Goal: Feedback & Contribution: Submit feedback/report problem

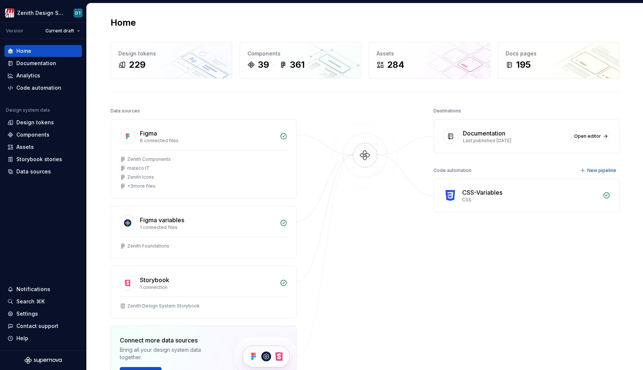
click at [435, 25] on div "Home" at bounding box center [364, 23] width 509 height 12
click at [61, 65] on div "Documentation" at bounding box center [42, 62] width 71 height 7
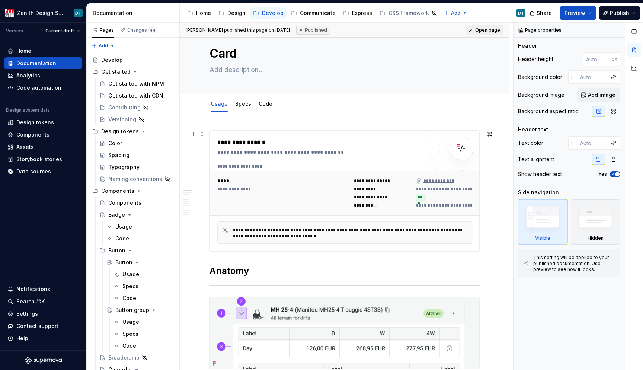
scroll to position [17, 0]
click at [129, 30] on div "Changes 44" at bounding box center [141, 30] width 29 height 6
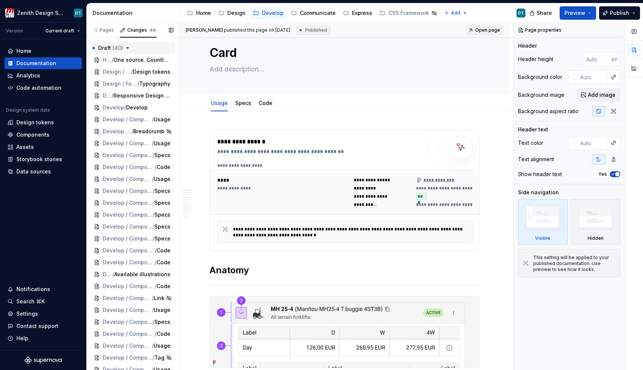
click at [128, 47] on icon "button" at bounding box center [128, 48] width 6 height 6
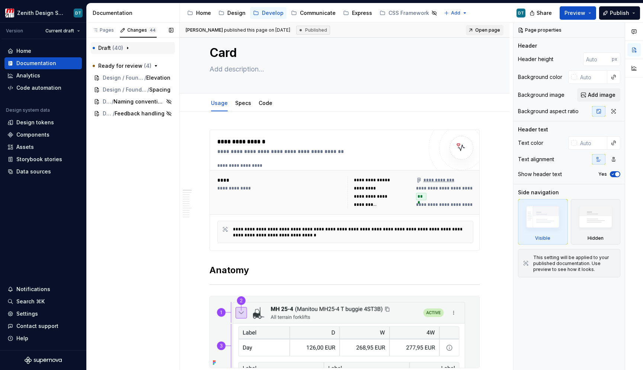
click at [120, 48] on span "( 40 )" at bounding box center [117, 48] width 11 height 6
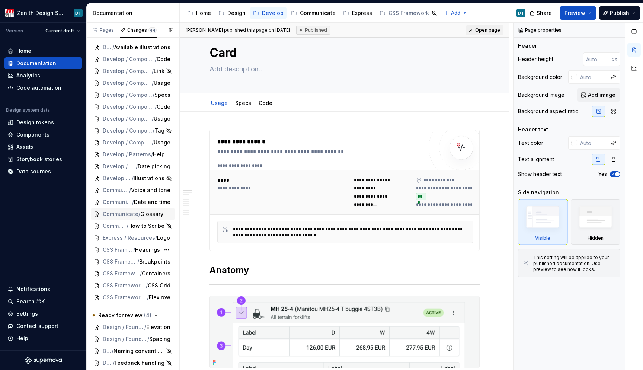
scroll to position [227, 0]
click at [352, 13] on div "Express" at bounding box center [362, 12] width 20 height 7
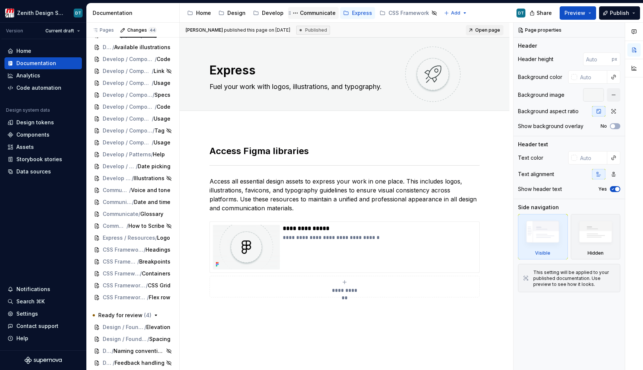
click at [307, 17] on div "Communicate" at bounding box center [313, 13] width 45 height 9
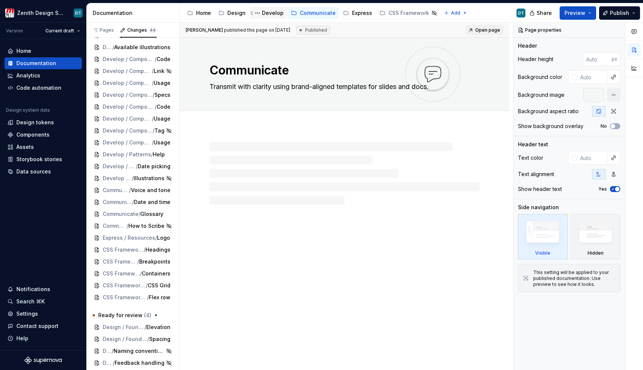
click at [272, 17] on div "Develop" at bounding box center [268, 13] width 30 height 9
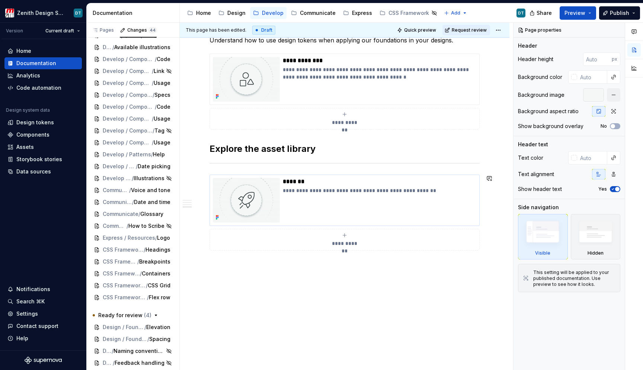
scroll to position [590, 0]
click at [498, 29] on html "Zenith Design System DT Version Current draft Home Documentation Analytics Code…" at bounding box center [321, 185] width 643 height 370
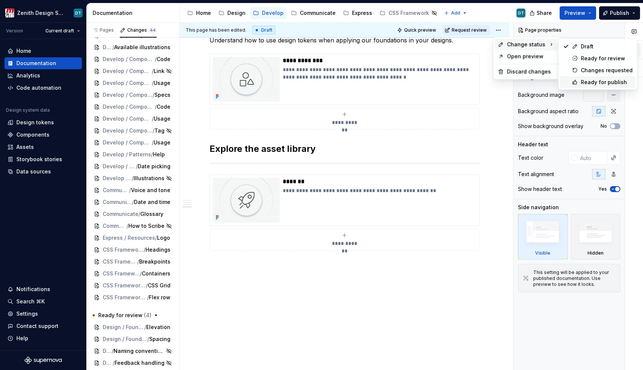
click at [596, 79] on div "Ready for publish" at bounding box center [606, 81] width 52 height 7
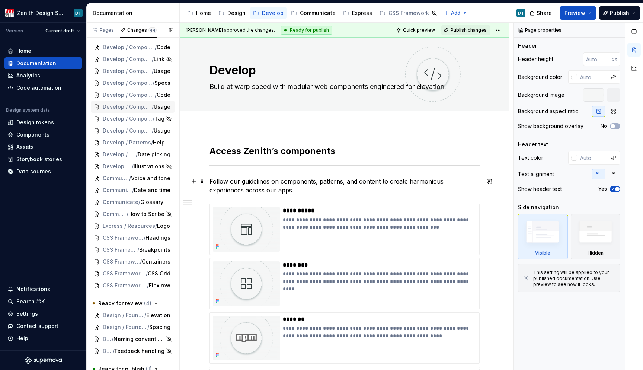
scroll to position [0, 0]
click at [103, 32] on div "Pages" at bounding box center [103, 30] width 22 height 6
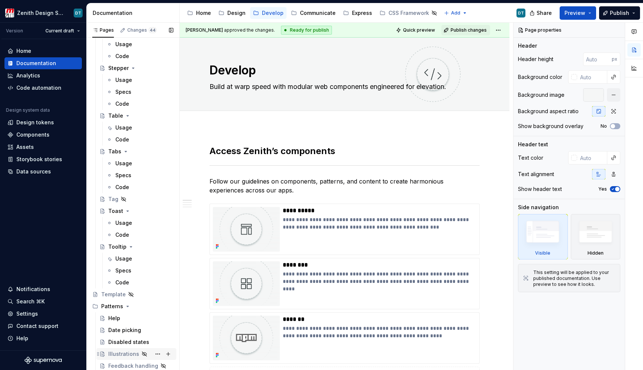
scroll to position [2039, 0]
click at [123, 366] on div "Feedback handling" at bounding box center [125, 365] width 35 height 7
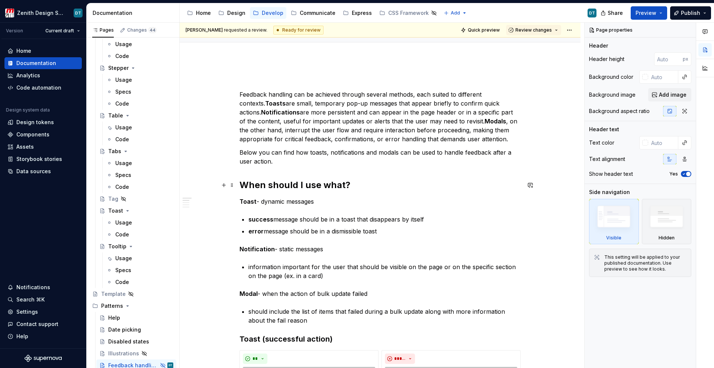
scroll to position [43, 0]
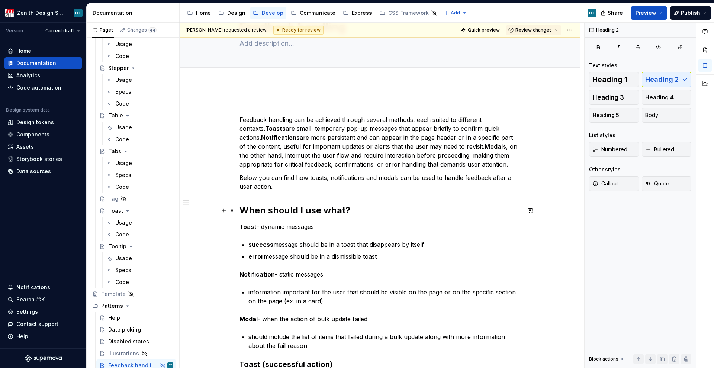
click at [293, 216] on h2 "When should I use what?" at bounding box center [379, 211] width 281 height 12
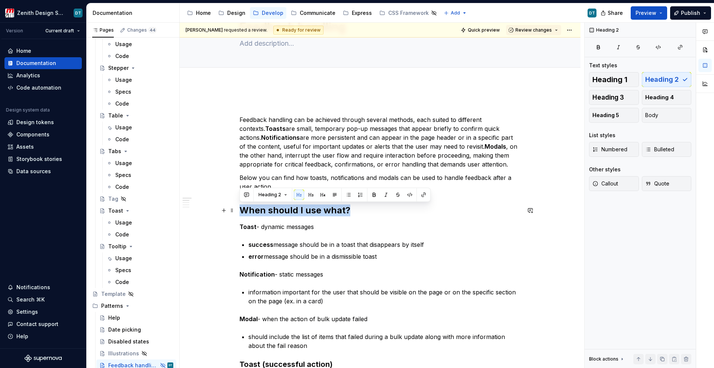
click at [293, 216] on h2 "When should I use what?" at bounding box center [379, 211] width 281 height 12
type textarea "*"
click at [414, 144] on p "Feedback handling can be achieved through several methods, each suited to diffe…" at bounding box center [379, 142] width 281 height 54
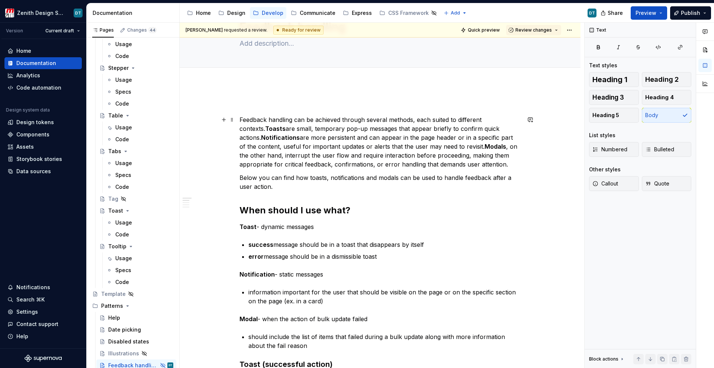
click at [240, 118] on p "Feedback handling can be achieved through several methods, each suited to diffe…" at bounding box center [379, 142] width 281 height 54
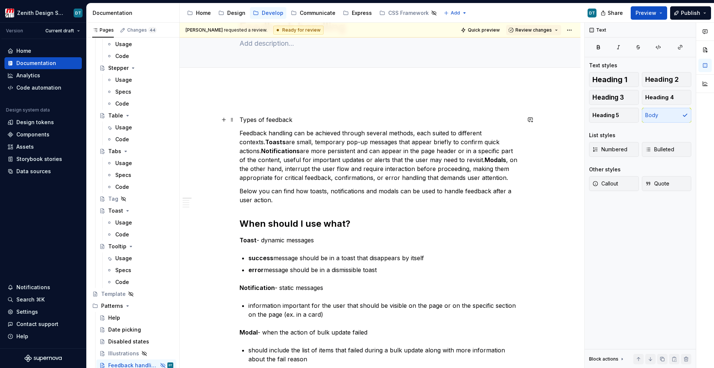
click at [249, 119] on p "Types of feedback" at bounding box center [379, 119] width 281 height 9
click at [316, 119] on p "Types of feedback" at bounding box center [379, 119] width 281 height 9
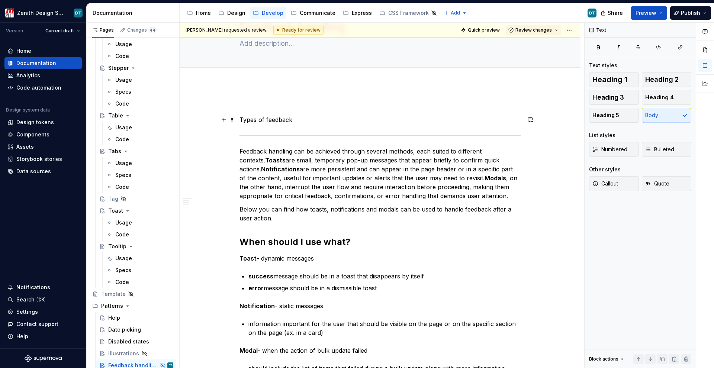
click at [263, 121] on p "Types of feedback" at bounding box center [379, 119] width 281 height 9
click at [612, 74] on button "Heading 1" at bounding box center [614, 79] width 50 height 15
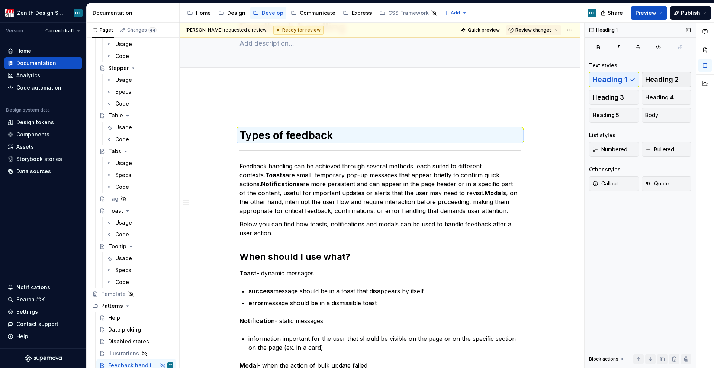
click at [642, 79] on span "Heading 2" at bounding box center [661, 79] width 33 height 7
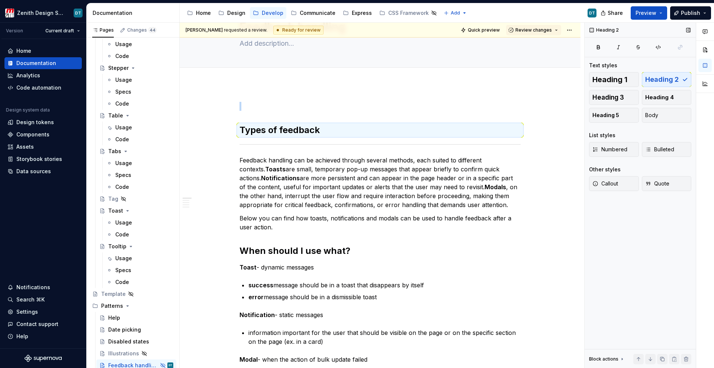
scroll to position [0, 0]
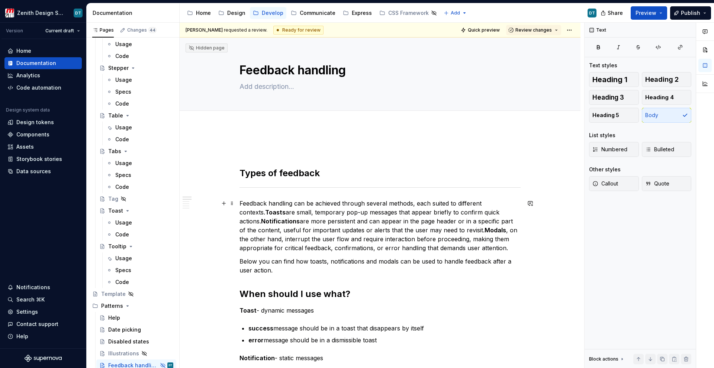
click at [307, 208] on p "Feedback handling can be achieved through several methods, each suited to diffe…" at bounding box center [379, 226] width 281 height 54
click at [259, 148] on p at bounding box center [379, 149] width 281 height 9
click at [258, 146] on p at bounding box center [379, 149] width 281 height 9
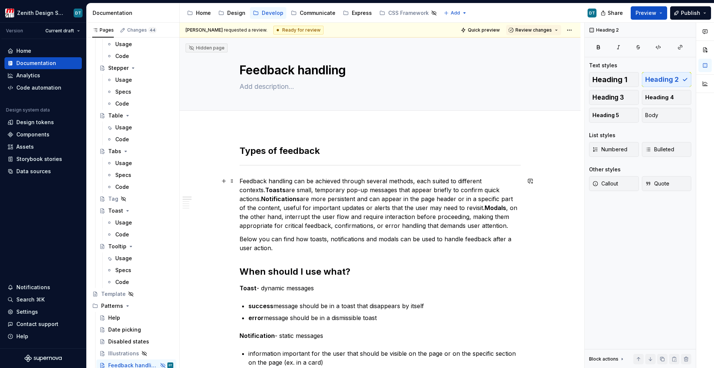
click at [327, 202] on p "Feedback handling can be achieved through several methods, each suited to diffe…" at bounding box center [379, 204] width 281 height 54
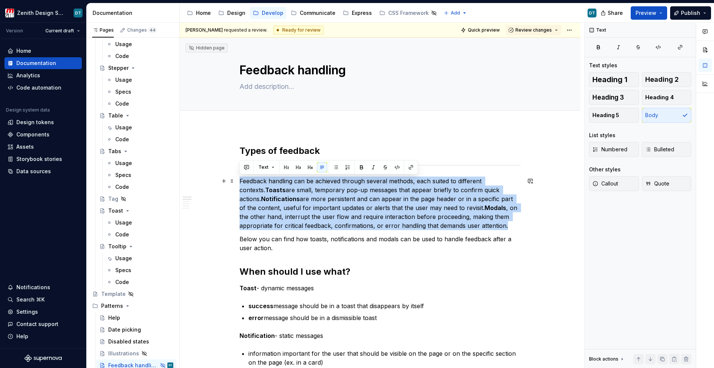
click at [350, 205] on p "Feedback handling can be achieved through several methods, each suited to diffe…" at bounding box center [379, 204] width 281 height 54
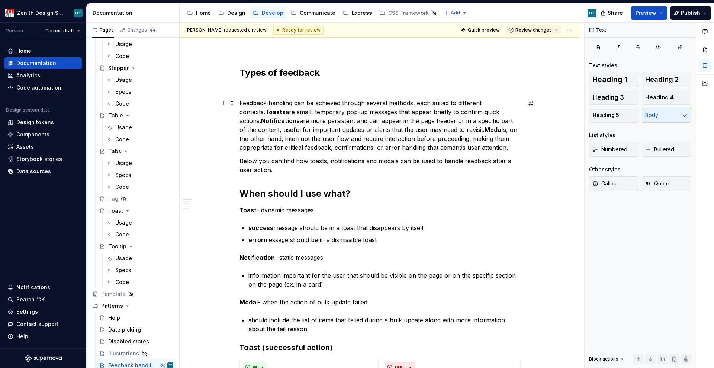
scroll to position [78, 0]
click at [409, 161] on p "Below you can find how toasts, notifications and modals can be used to handle f…" at bounding box center [379, 165] width 281 height 18
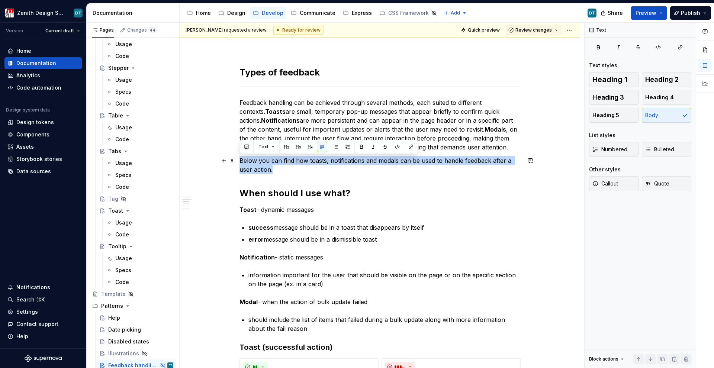
click at [409, 161] on p "Below you can find how toasts, notifications and modals can be used to handle f…" at bounding box center [379, 165] width 281 height 18
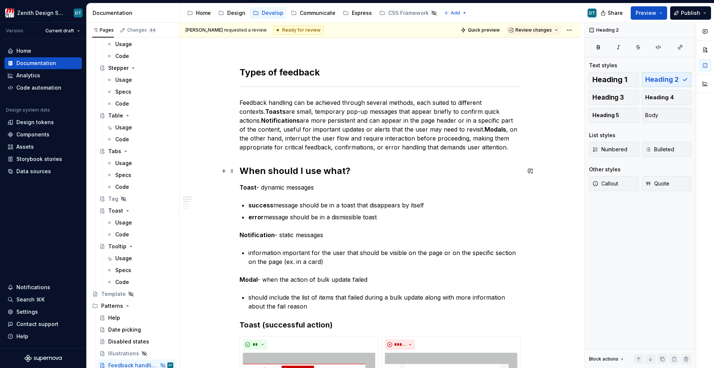
click at [250, 171] on h2 "When should I use what?" at bounding box center [379, 171] width 281 height 12
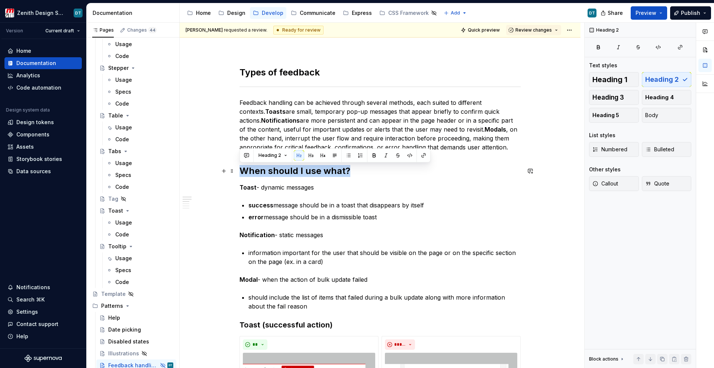
click at [250, 171] on h2 "When should I use what?" at bounding box center [379, 171] width 281 height 12
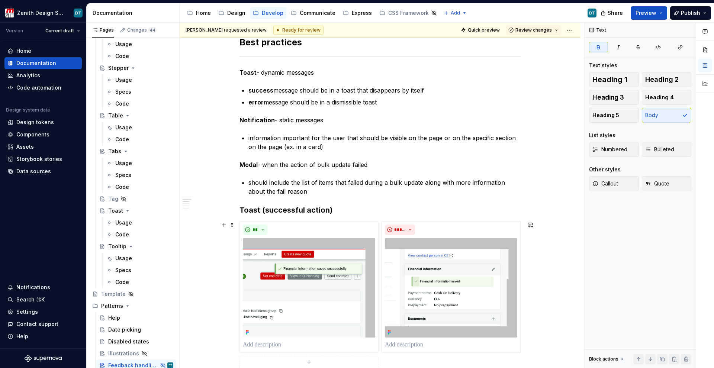
scroll to position [222, 0]
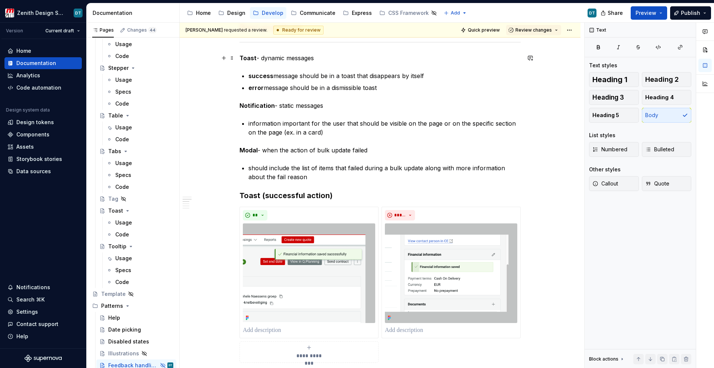
click at [280, 57] on p "Toast - dynamic messages" at bounding box center [379, 58] width 281 height 9
click at [629, 95] on button "Heading 3" at bounding box center [614, 97] width 50 height 15
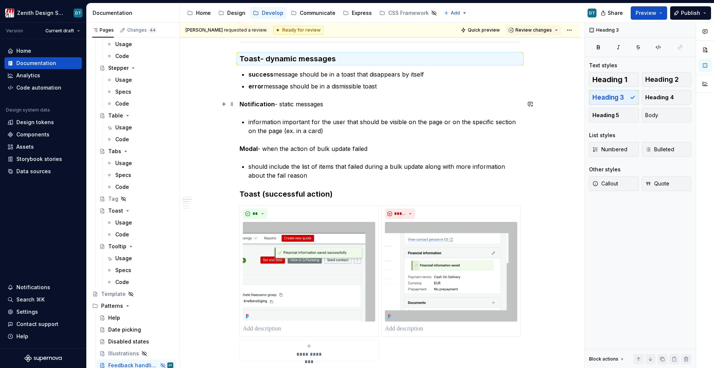
click at [264, 104] on strong "Notification" at bounding box center [256, 103] width 35 height 7
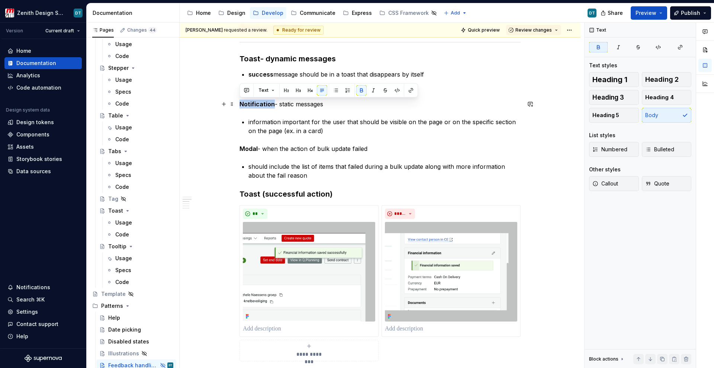
click at [264, 104] on strong "Notification" at bounding box center [256, 103] width 35 height 7
click at [611, 97] on span "Heading 3" at bounding box center [608, 97] width 32 height 7
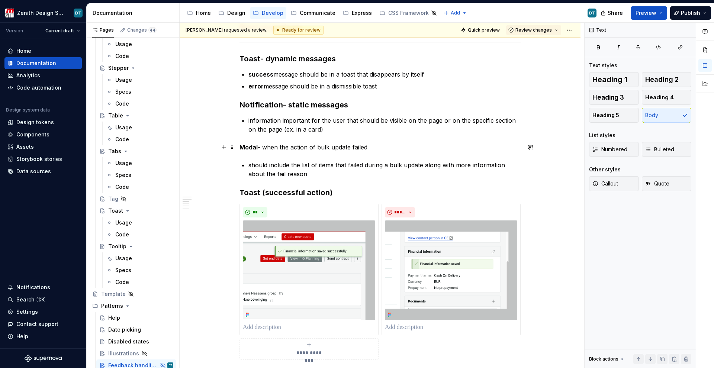
click at [268, 145] on p "Modal - when the action of bulk update failed" at bounding box center [379, 147] width 281 height 9
click at [598, 99] on span "Heading 3" at bounding box center [608, 97] width 32 height 7
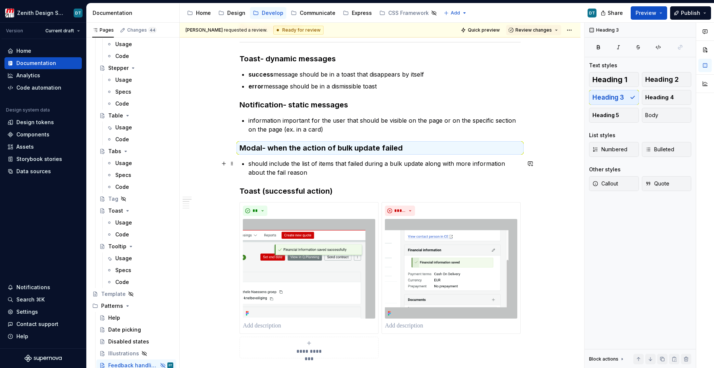
click at [251, 161] on p "should include the list of items that failed during a bulk update along with mo…" at bounding box center [384, 168] width 272 height 18
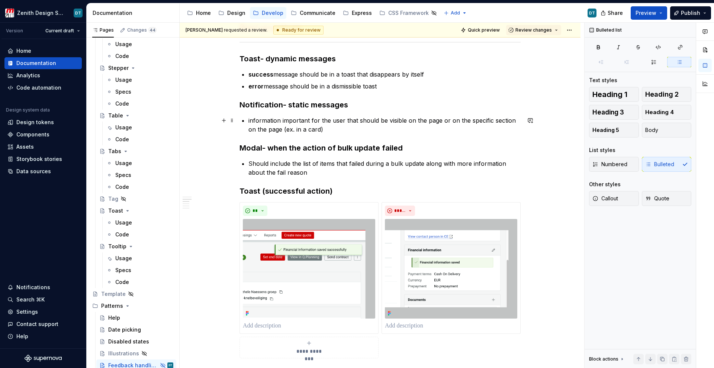
click at [251, 120] on p "information important for the user that should be visible on the page or on the…" at bounding box center [384, 125] width 272 height 18
click at [254, 70] on p "success message should be in a toast that disappears by itself" at bounding box center [384, 74] width 272 height 9
click at [252, 86] on strong "error" at bounding box center [255, 86] width 15 height 7
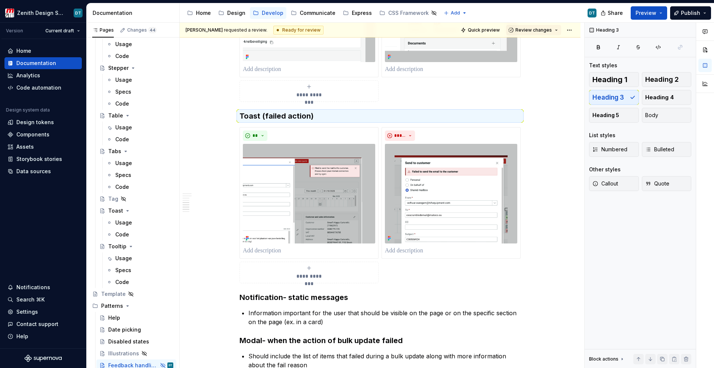
scroll to position [3, 0]
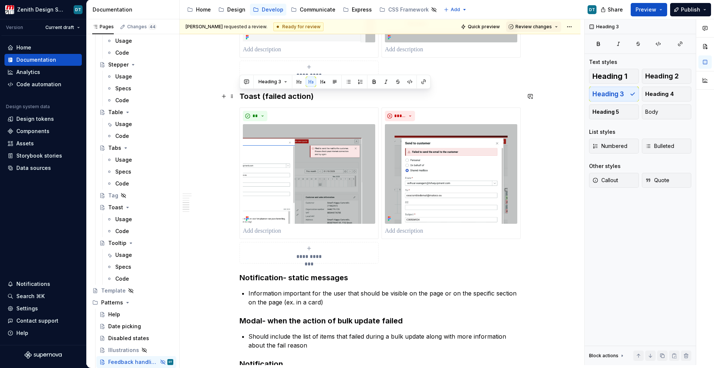
click at [265, 90] on div "**********" at bounding box center [379, 304] width 281 height 1143
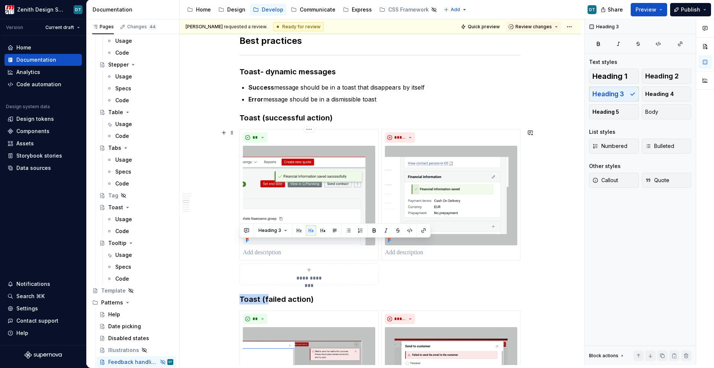
scroll to position [190, 0]
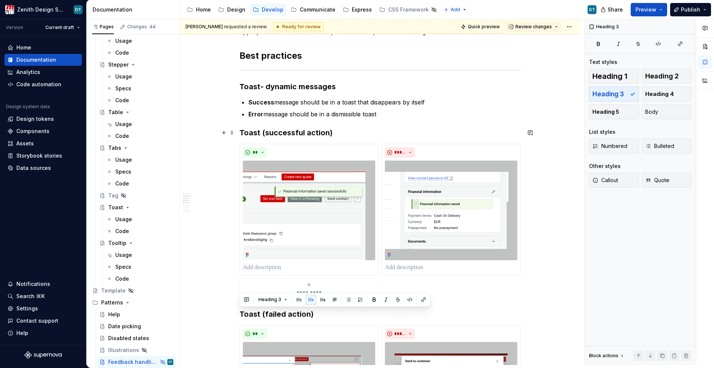
click at [257, 134] on h3 "Toast (successful action)" at bounding box center [379, 133] width 281 height 10
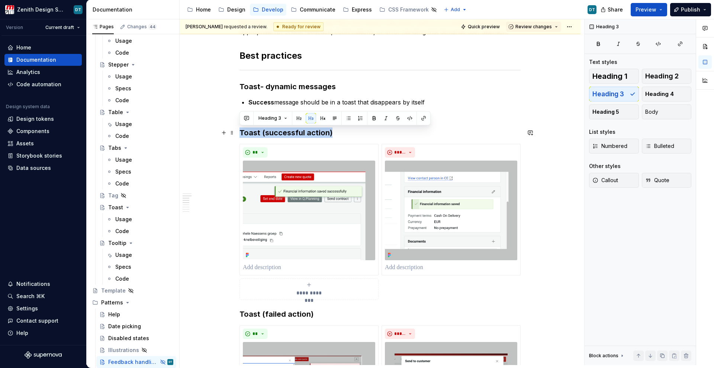
click at [257, 134] on h3 "Toast (successful action)" at bounding box center [379, 133] width 281 height 10
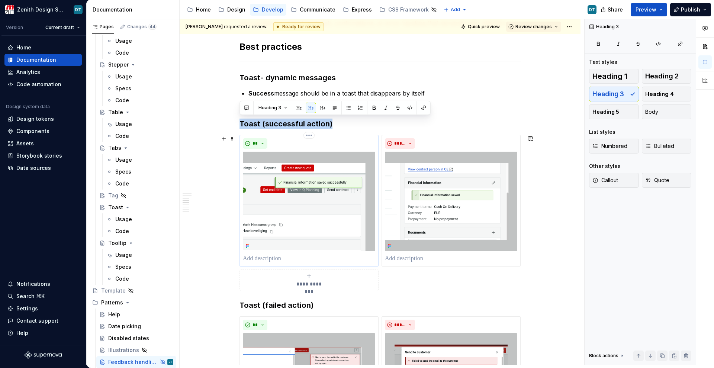
scroll to position [201, 0]
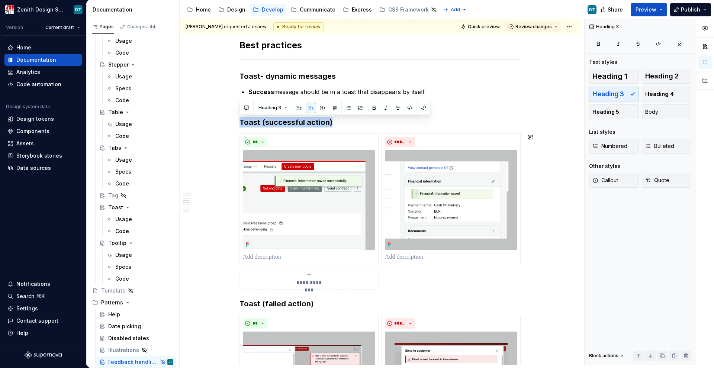
click at [329, 127] on h3 "Toast (successful action)" at bounding box center [379, 122] width 281 height 10
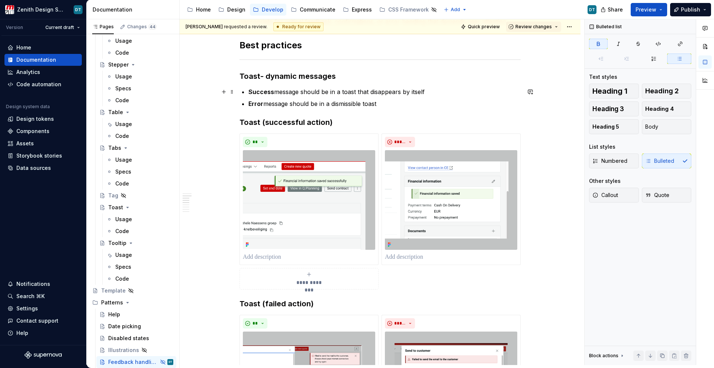
click at [250, 90] on strong "Success" at bounding box center [261, 91] width 26 height 7
click at [256, 95] on strong "Success" at bounding box center [261, 91] width 26 height 7
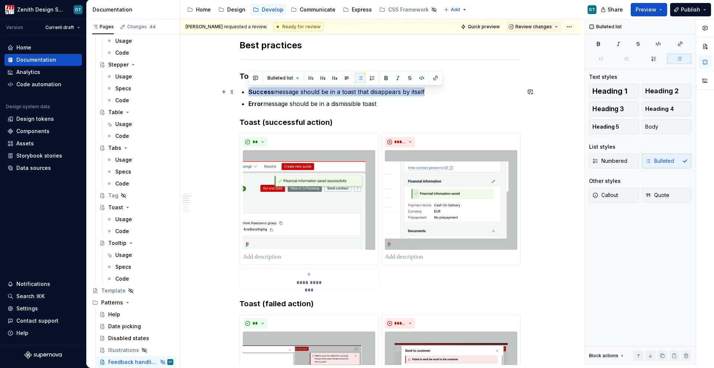
click at [256, 95] on strong "Success" at bounding box center [261, 91] width 26 height 7
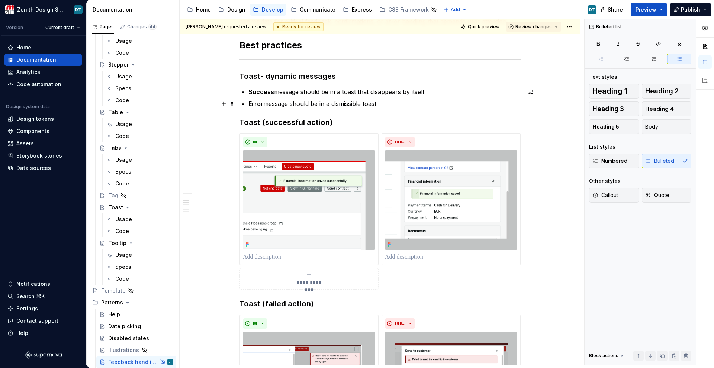
click at [306, 102] on p "Error message should be in a dismissible toast" at bounding box center [384, 103] width 272 height 9
click at [324, 105] on p "Error message should be in a dismissible toast" at bounding box center [384, 103] width 272 height 9
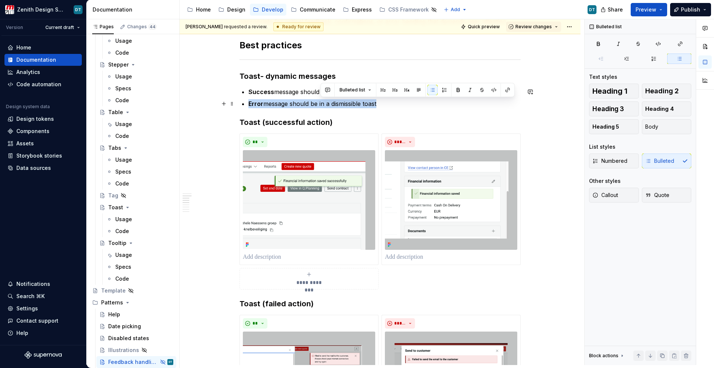
click at [324, 105] on p "Error message should be in a dismissible toast" at bounding box center [384, 103] width 272 height 9
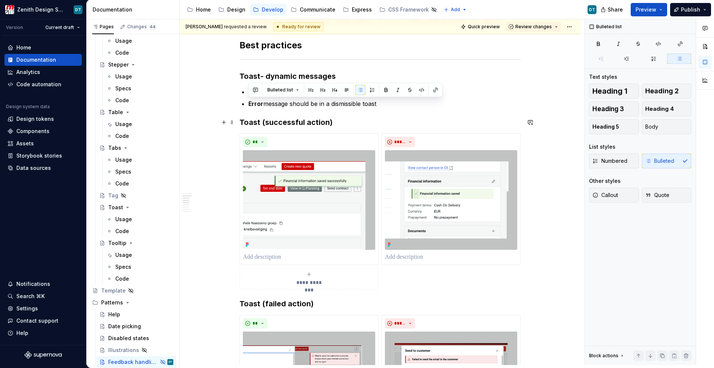
click at [302, 122] on h3 "Toast (successful action)" at bounding box center [379, 122] width 281 height 10
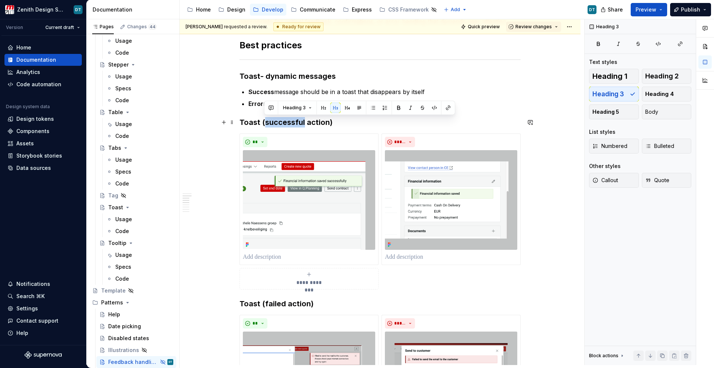
click at [302, 122] on h3 "Toast (successful action)" at bounding box center [379, 122] width 281 height 10
click at [642, 94] on span "Heading 4" at bounding box center [659, 93] width 29 height 7
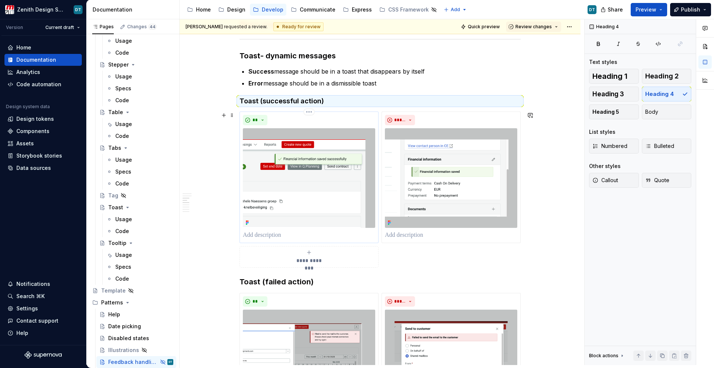
scroll to position [313, 0]
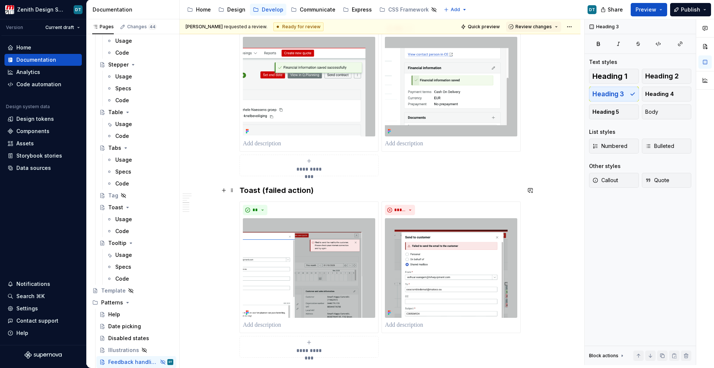
click at [293, 191] on h3 "Toast (failed action)" at bounding box center [379, 190] width 281 height 10
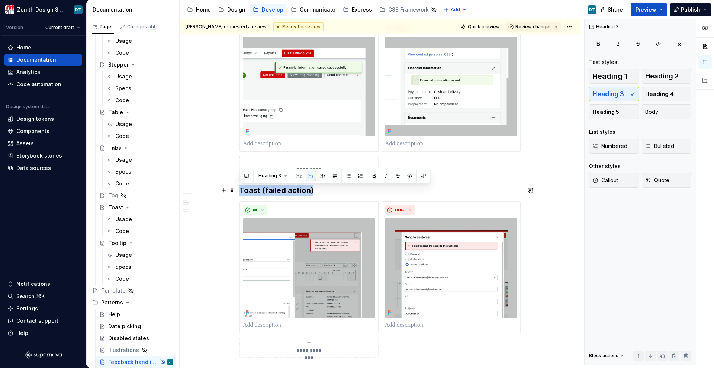
click at [293, 191] on h3 "Toast (failed action)" at bounding box center [379, 190] width 281 height 10
click at [642, 94] on span "Heading 4" at bounding box center [659, 93] width 29 height 7
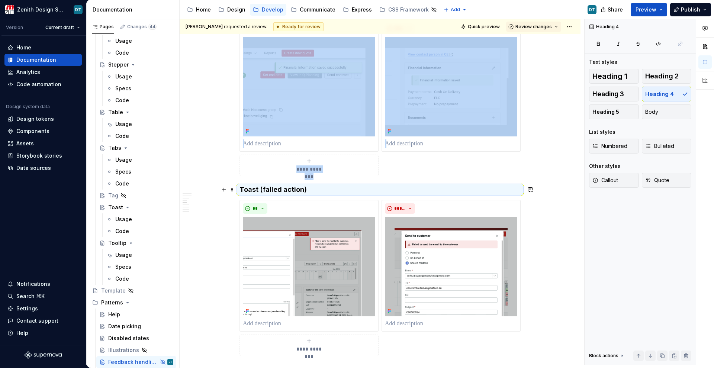
click at [412, 189] on h4 "Toast (failed action)" at bounding box center [379, 189] width 281 height 9
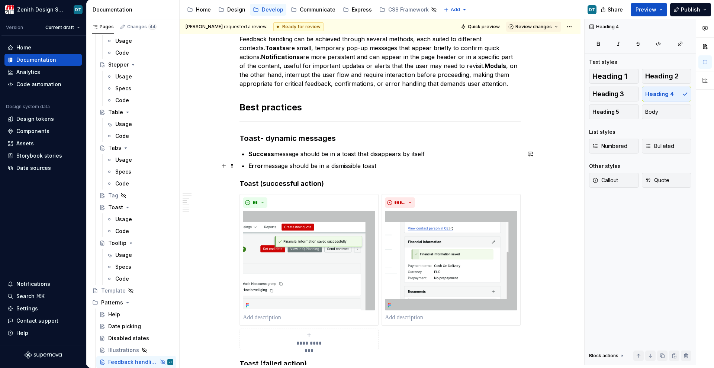
scroll to position [163, 0]
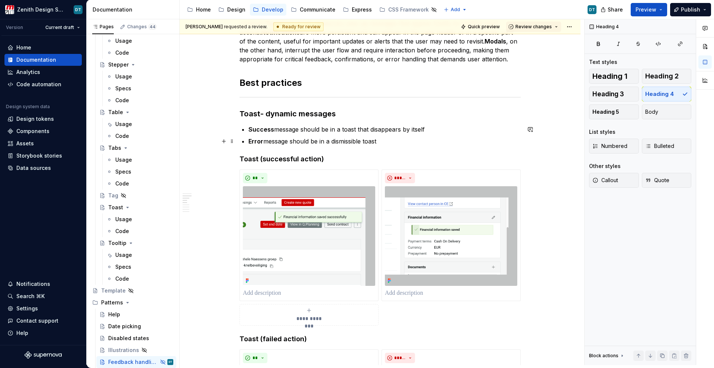
click at [300, 135] on ul "Success message should be in a toast that disappears by itself Error message sh…" at bounding box center [384, 135] width 272 height 21
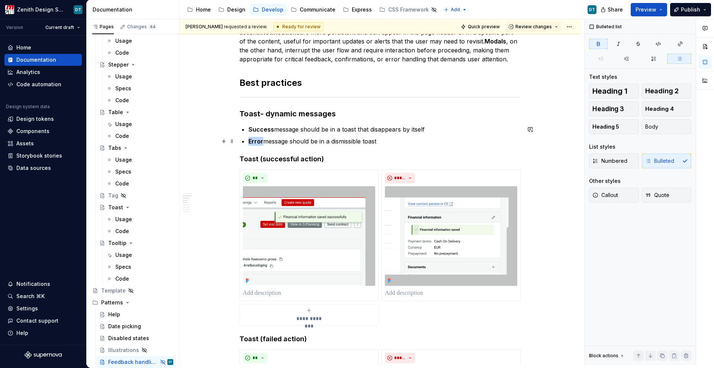
click at [300, 135] on ul "Success message should be in a toast that disappears by itself Error message sh…" at bounding box center [384, 135] width 272 height 21
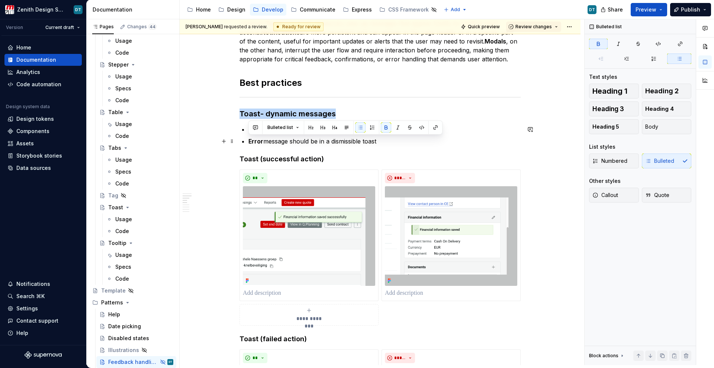
click at [300, 135] on ul "Success message should be in a toast that disappears by itself Error message sh…" at bounding box center [384, 135] width 272 height 21
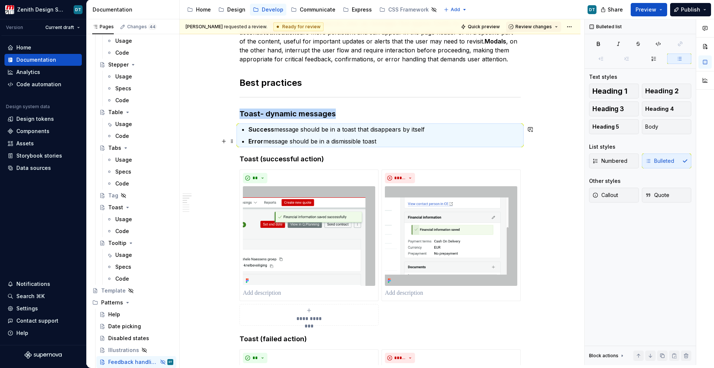
click at [295, 141] on p "Error message should be in a dismissible toast" at bounding box center [384, 141] width 272 height 9
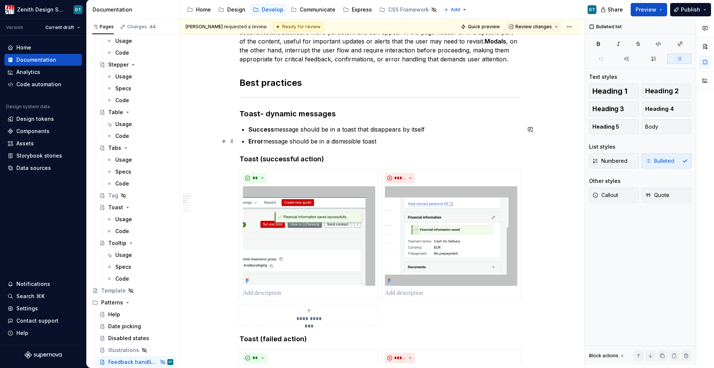
click at [325, 141] on p "Error message should be in a dismissible toast" at bounding box center [384, 141] width 272 height 9
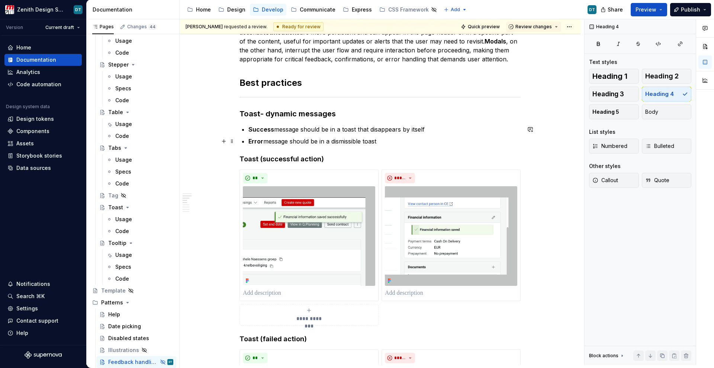
click at [333, 138] on p "Error message should be in a dismissible toast" at bounding box center [384, 141] width 272 height 9
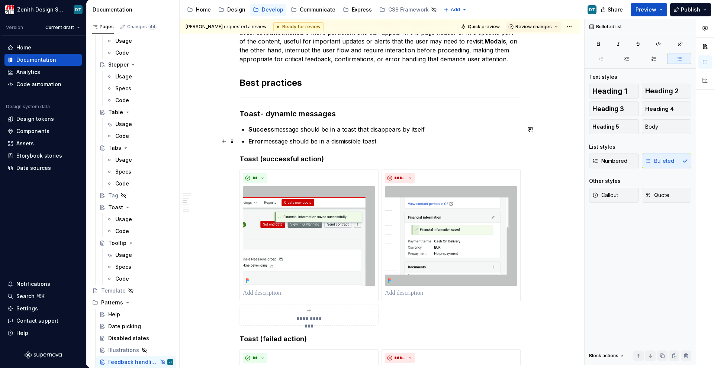
click at [332, 138] on p "Error message should be in a dismissible toast" at bounding box center [384, 141] width 272 height 9
click at [392, 142] on p "Error message should be in a dismissible toast" at bounding box center [384, 141] width 272 height 9
click at [400, 141] on p "Error message should be in a dismissible toast" at bounding box center [384, 141] width 272 height 9
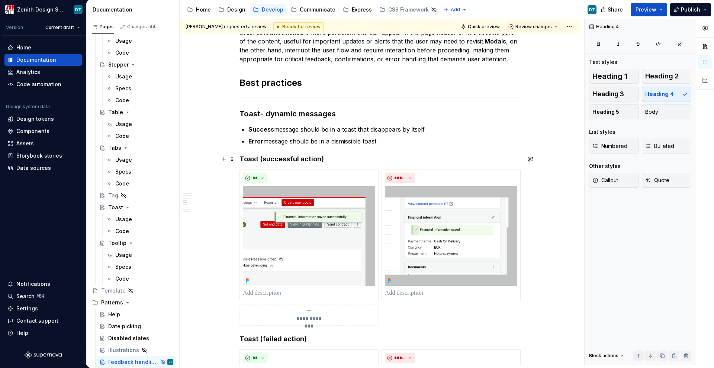
click at [329, 159] on h4 "Toast (successful action)" at bounding box center [379, 159] width 281 height 9
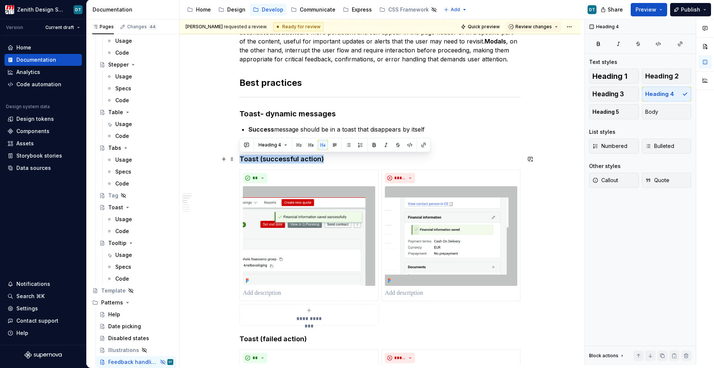
drag, startPoint x: 335, startPoint y: 158, endPoint x: 241, endPoint y: 160, distance: 94.1
click at [241, 160] on h4 "Toast (successful action)" at bounding box center [379, 159] width 281 height 9
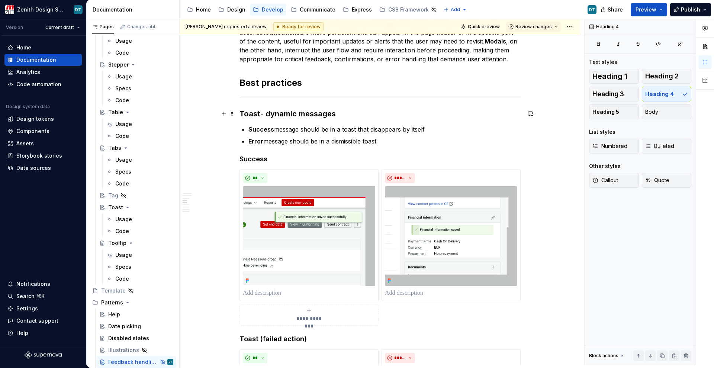
click at [269, 113] on h3 "Toast - dynamic messages" at bounding box center [379, 114] width 281 height 10
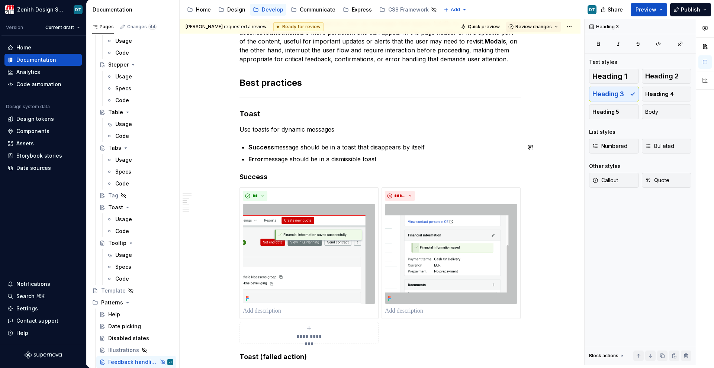
click at [358, 145] on p "Success message should be in a toast that disappears by itself" at bounding box center [384, 147] width 272 height 9
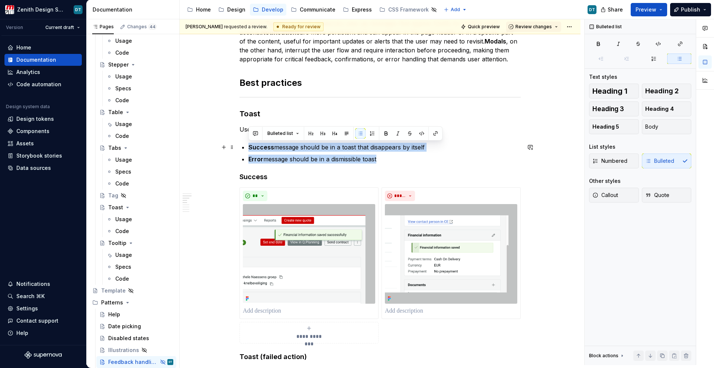
drag, startPoint x: 397, startPoint y: 157, endPoint x: 241, endPoint y: 143, distance: 157.2
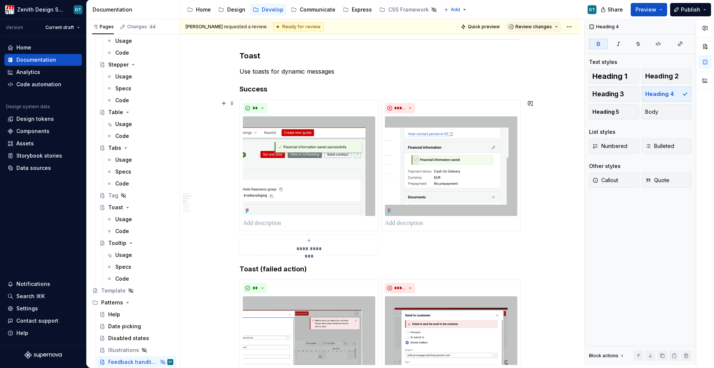
scroll to position [230, 0]
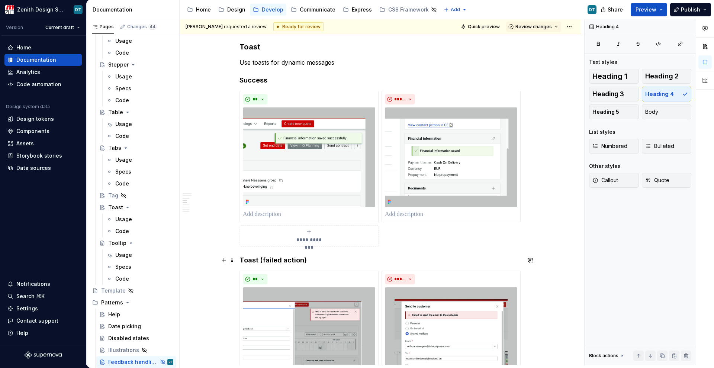
click at [256, 260] on h4 "Toast (failed action)" at bounding box center [379, 260] width 281 height 9
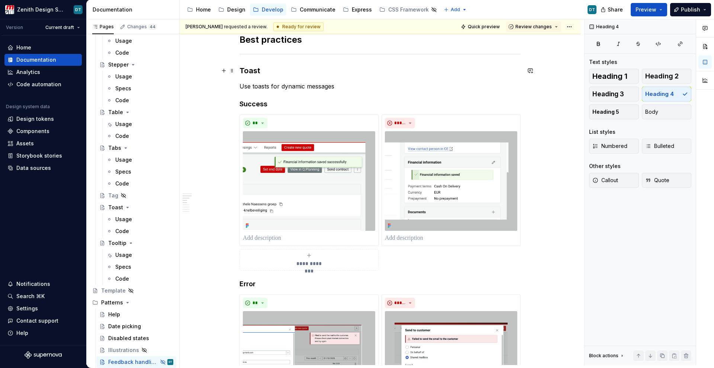
click at [253, 71] on strong "Toast" at bounding box center [249, 70] width 21 height 9
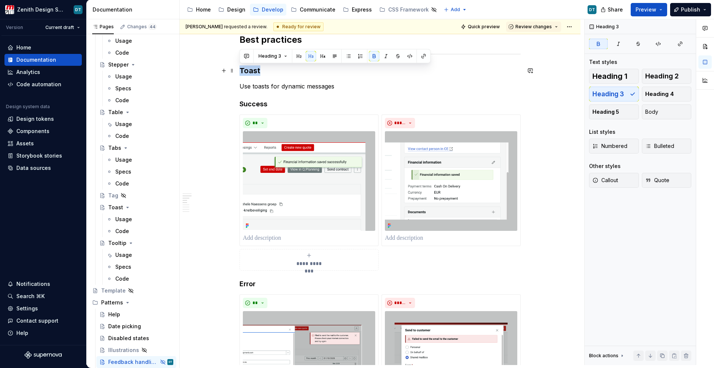
click at [253, 71] on strong "Toast" at bounding box center [249, 70] width 21 height 9
click at [253, 104] on h4 "Success" at bounding box center [379, 104] width 281 height 9
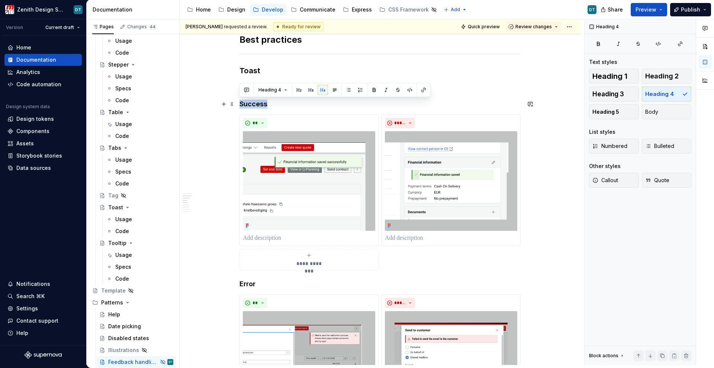
click at [253, 104] on h4 "Success" at bounding box center [379, 104] width 281 height 9
click at [292, 104] on h4 "Success" at bounding box center [379, 104] width 281 height 9
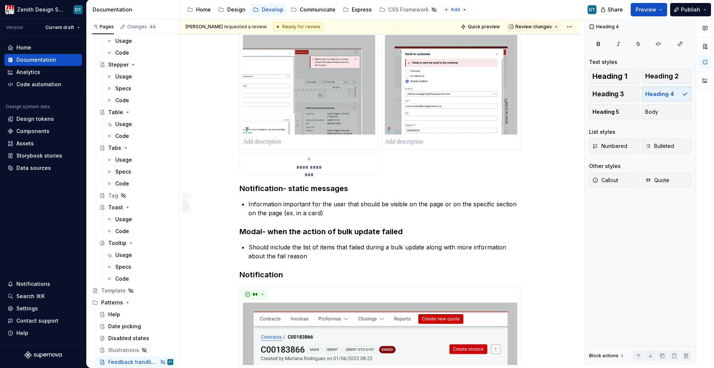
scroll to position [493, 0]
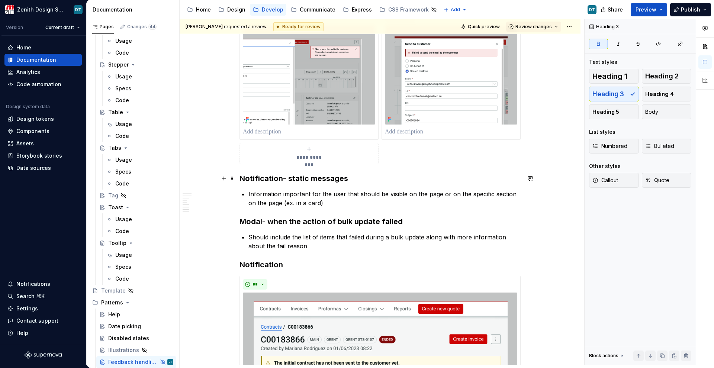
click at [281, 177] on h3 "Notification - static messages" at bounding box center [379, 178] width 281 height 10
click at [298, 178] on h3 "Notification - static messages" at bounding box center [379, 178] width 281 height 10
click at [288, 178] on h3 "Notification - static messages" at bounding box center [379, 178] width 281 height 10
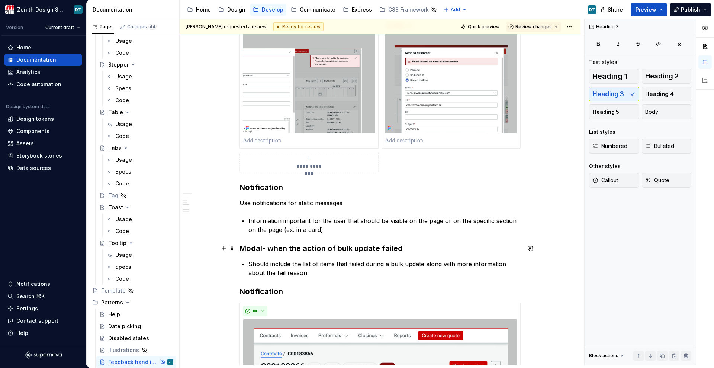
scroll to position [524, 0]
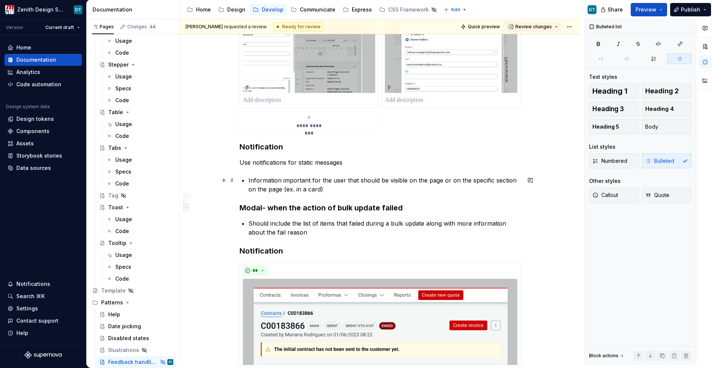
click at [255, 179] on p "Information important for the user that should be visible on the page or on the…" at bounding box center [384, 185] width 272 height 18
click at [247, 180] on div "**********" at bounding box center [379, 190] width 281 height 1146
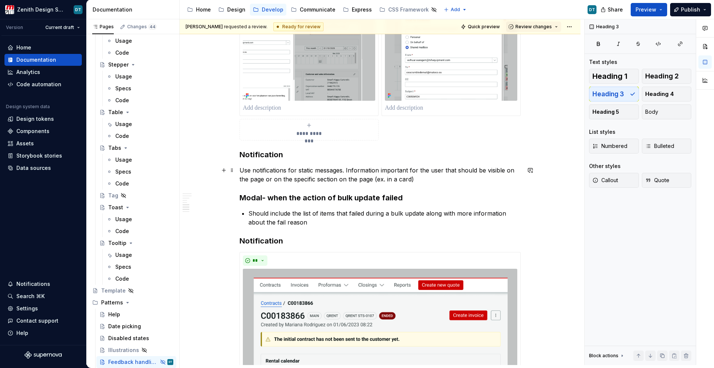
scroll to position [516, 0]
click at [269, 198] on h3 "Modal - when the action of bulk update failed" at bounding box center [379, 198] width 281 height 10
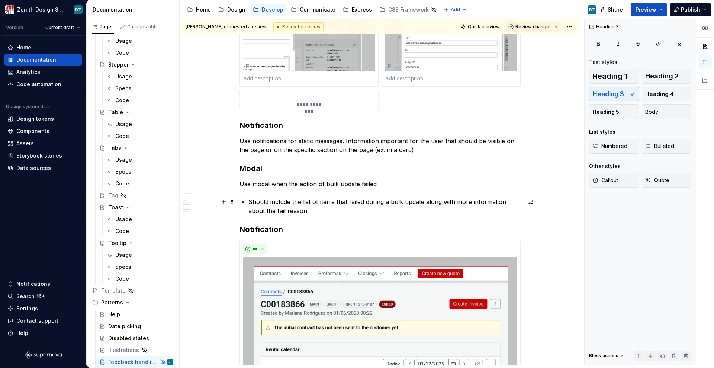
scroll to position [550, 0]
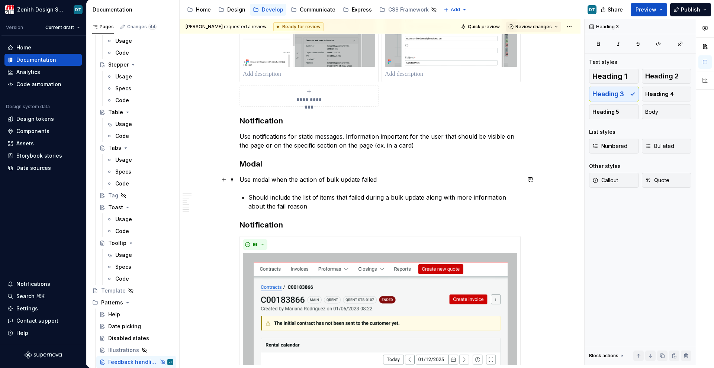
click at [357, 180] on p "Use modal when the action of bulk update failed" at bounding box center [379, 179] width 281 height 9
click at [323, 179] on p "Use modal when the action of bulk update failed" at bounding box center [379, 179] width 281 height 9
click at [342, 179] on p "Use modal when the action of bulk update failed" at bounding box center [379, 179] width 281 height 9
click at [317, 174] on div "**********" at bounding box center [379, 164] width 281 height 1146
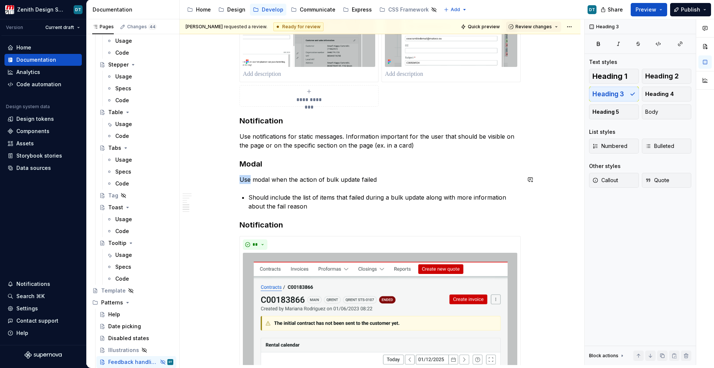
click at [317, 174] on div "**********" at bounding box center [379, 164] width 281 height 1146
click at [354, 183] on p "Use modal when the action of bulk update failed" at bounding box center [379, 179] width 281 height 9
click at [295, 176] on p "Use modal when the action of bulk update failed" at bounding box center [379, 179] width 281 height 9
click at [297, 180] on p "Use modal when the action of bulk update failed" at bounding box center [379, 179] width 281 height 9
click at [330, 178] on p "Use modal when the bulk action of bulk update failed" at bounding box center [379, 179] width 281 height 9
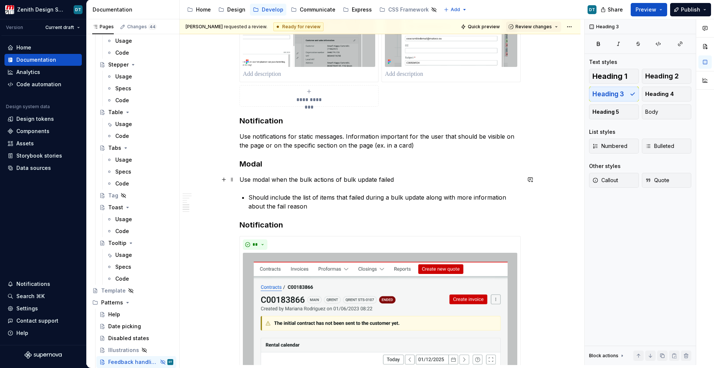
click at [354, 180] on p "Use modal when the bulk actions of bulk update failed" at bounding box center [379, 179] width 281 height 9
drag, startPoint x: 334, startPoint y: 179, endPoint x: 379, endPoint y: 177, distance: 45.0
click at [379, 177] on p "Use modal when the bulk actions of bulk update failed" at bounding box center [379, 179] width 281 height 9
click at [287, 181] on p "Use modal when the bulk actions of bulk update failed" at bounding box center [379, 179] width 281 height 9
click at [318, 180] on p "Use modal when an action in the bulk actions of bulk update failed" at bounding box center [379, 179] width 281 height 9
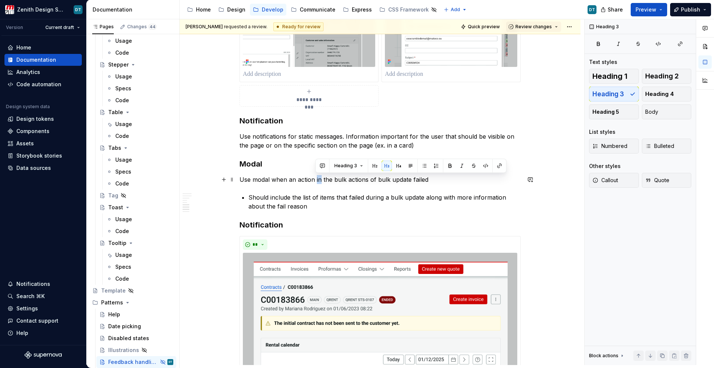
click at [318, 180] on p "Use modal when an action in the bulk actions of bulk update failed" at bounding box center [379, 179] width 281 height 9
click at [337, 179] on p "Use modal when an action in the bulk actions of bulk update failed" at bounding box center [379, 179] width 281 height 9
click at [367, 179] on p "Use modal when an action in the bulk actions of bulk update failed" at bounding box center [379, 179] width 281 height 9
drag, startPoint x: 367, startPoint y: 179, endPoint x: 430, endPoint y: 180, distance: 62.8
click at [430, 180] on p "Use modal when an action in the bulk actions of bulk update failed" at bounding box center [379, 179] width 281 height 9
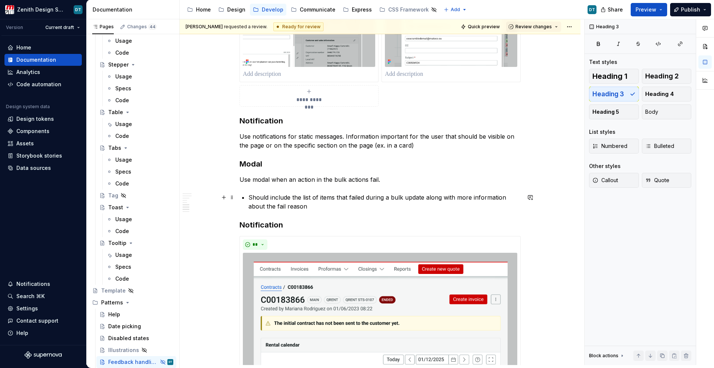
click at [247, 193] on div "**********" at bounding box center [379, 164] width 281 height 1146
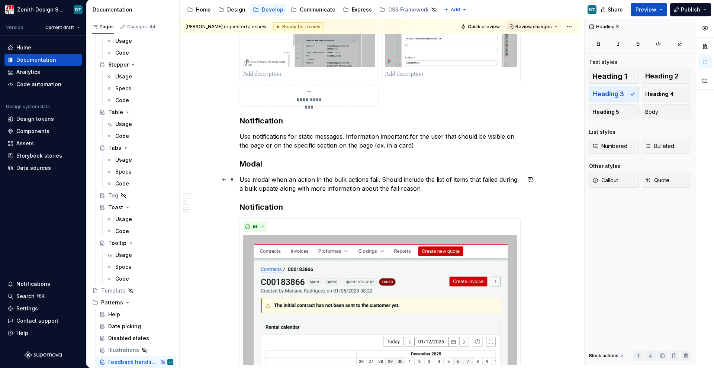
click at [383, 180] on p "Use modal when an action in the bulk actions fail. Should include the list of i…" at bounding box center [379, 184] width 281 height 18
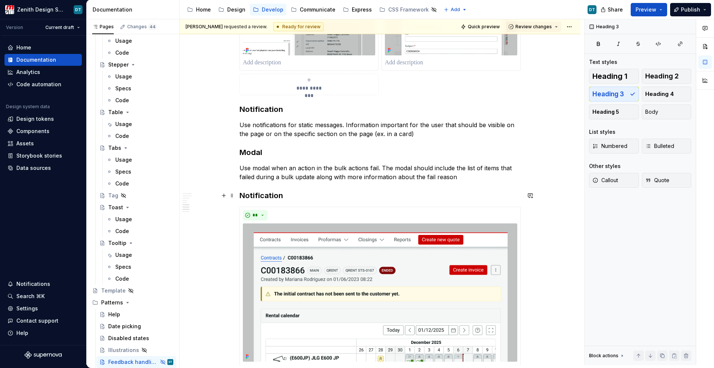
click at [251, 199] on h3 "Notification" at bounding box center [379, 195] width 281 height 10
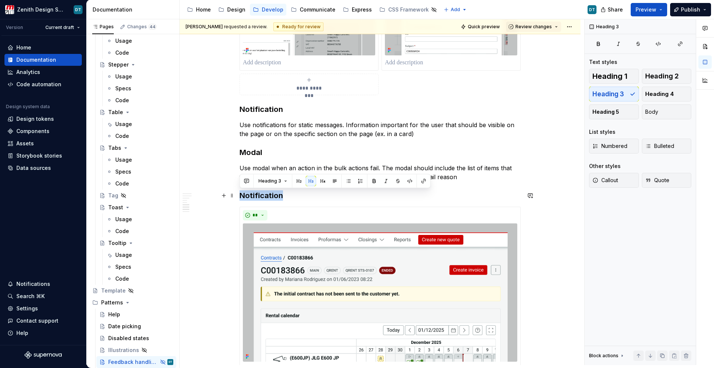
click at [251, 199] on h3 "Notification" at bounding box center [379, 195] width 281 height 10
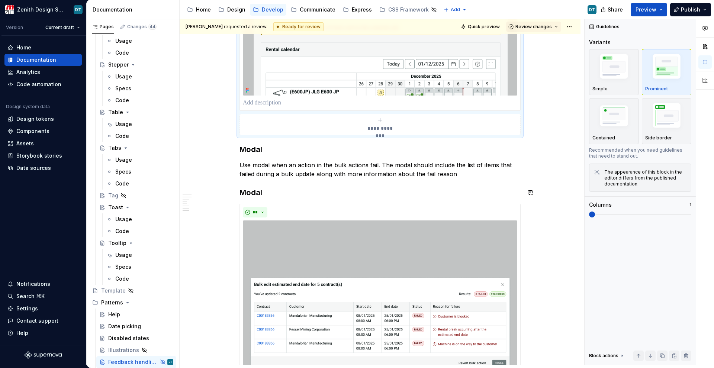
scroll to position [765, 0]
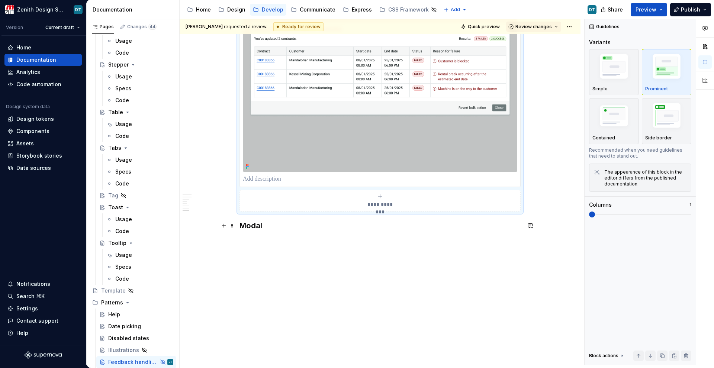
click at [258, 223] on h3 "Modal" at bounding box center [379, 226] width 281 height 10
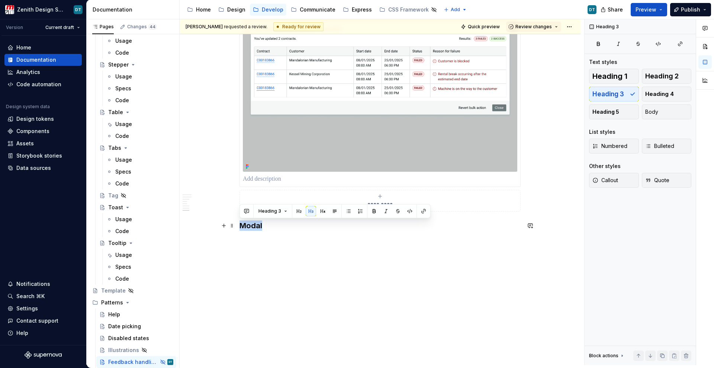
click at [258, 223] on h3 "Modal" at bounding box center [379, 226] width 281 height 10
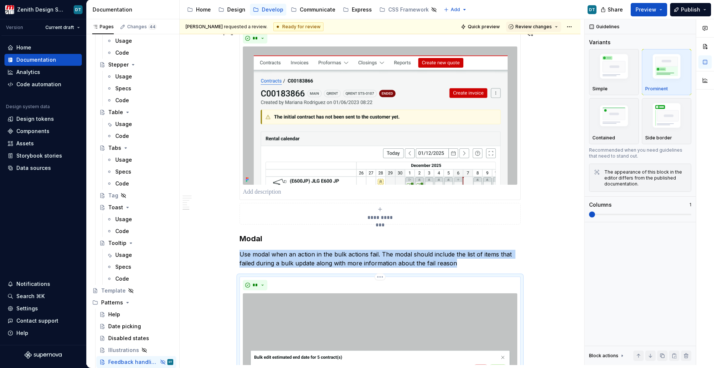
scroll to position [657, 0]
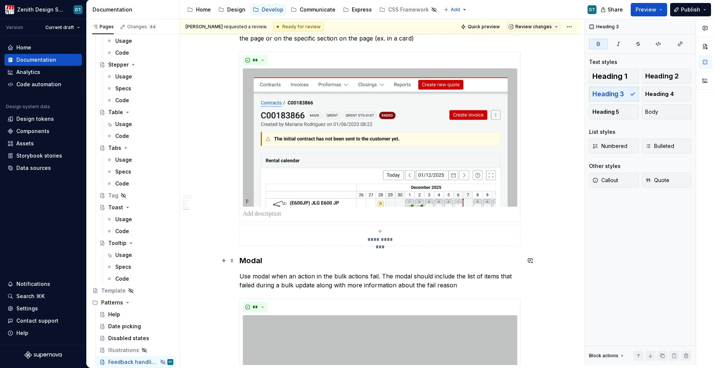
click at [302, 262] on h3 "Modal" at bounding box center [379, 260] width 281 height 10
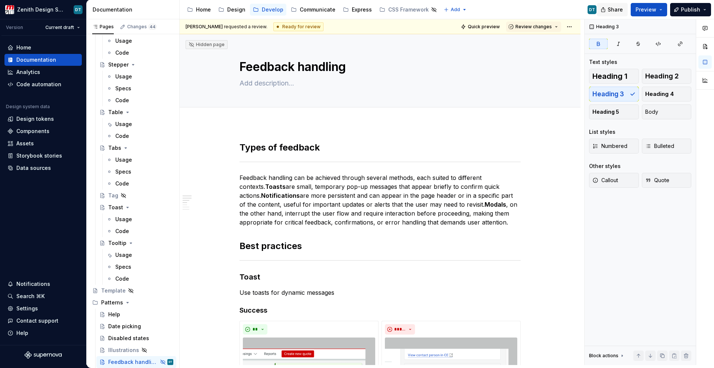
scroll to position [0, 0]
type textarea "*"
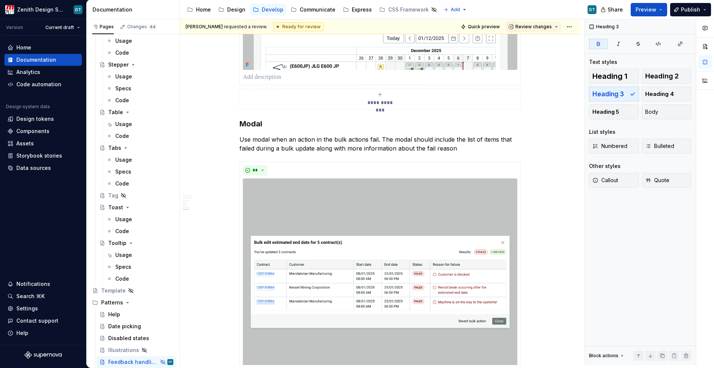
scroll to position [867, 0]
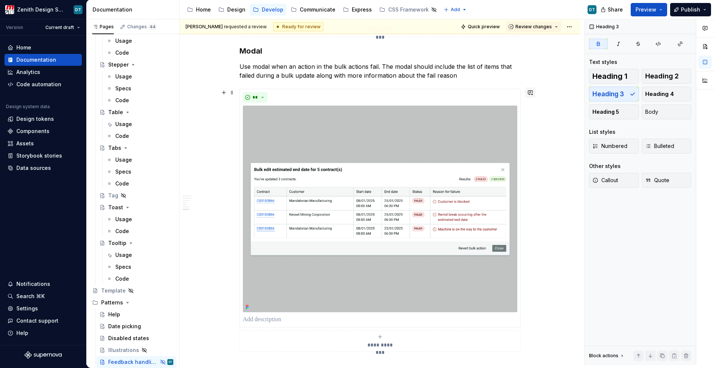
click at [531, 94] on button "button" at bounding box center [530, 92] width 10 height 10
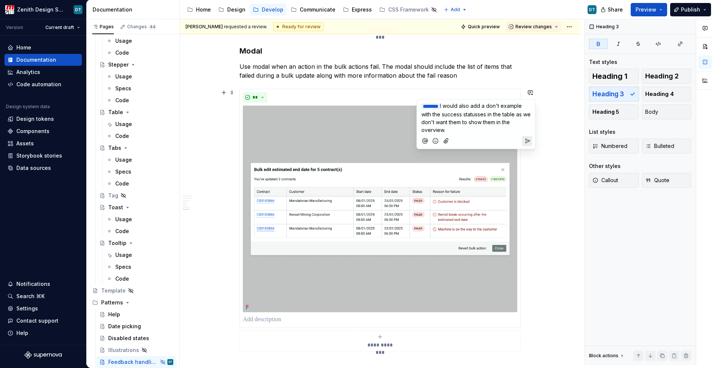
click at [460, 132] on p "﻿ * ******* ﻿ I would also add a don't example with the success statusses in th…" at bounding box center [475, 118] width 109 height 32
click at [522, 139] on div at bounding box center [476, 140] width 112 height 15
click at [526, 142] on icon "Send" at bounding box center [527, 141] width 4 height 4
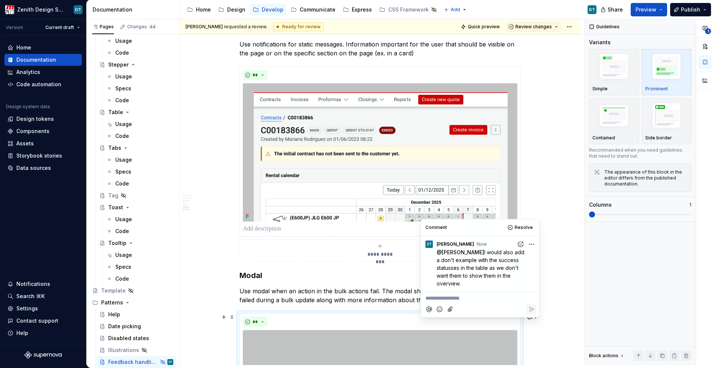
scroll to position [633, 0]
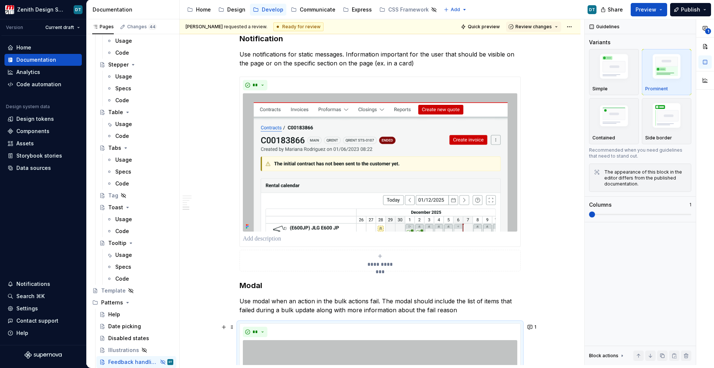
click at [521, 81] on div "**********" at bounding box center [379, 174] width 281 height 195
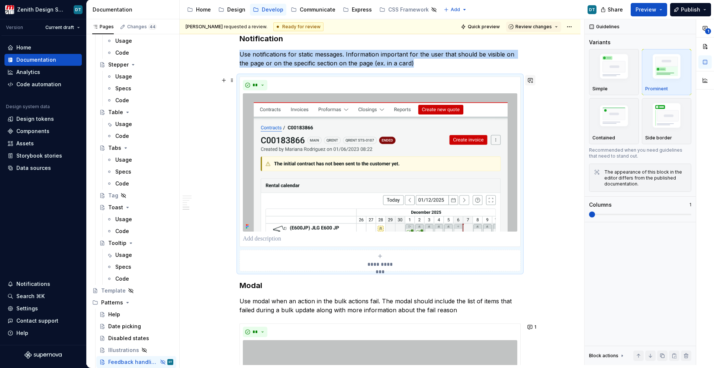
click at [530, 81] on button "button" at bounding box center [530, 80] width 10 height 10
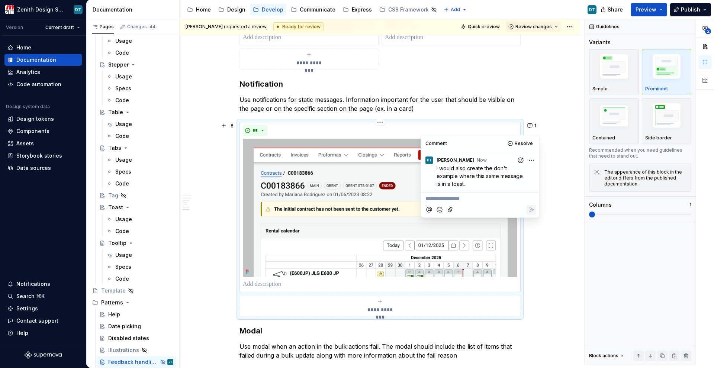
scroll to position [584, 0]
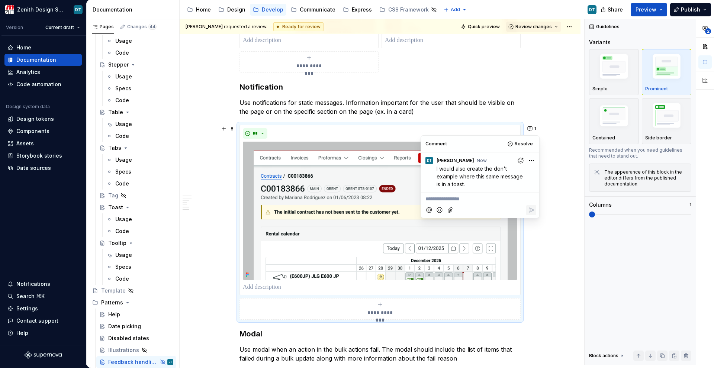
click at [423, 111] on p "Use notifications for static messages. Information important for the user that …" at bounding box center [379, 107] width 281 height 18
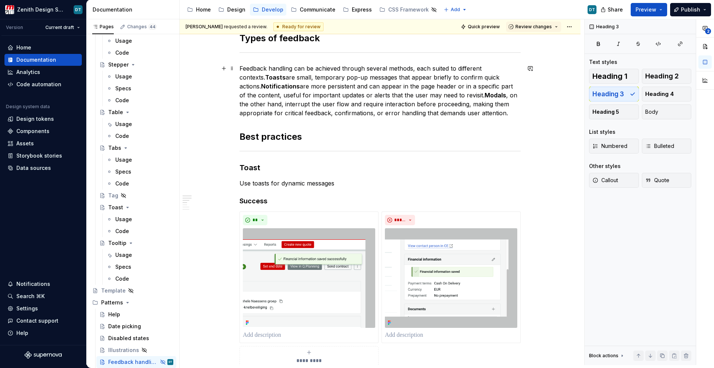
scroll to position [91, 0]
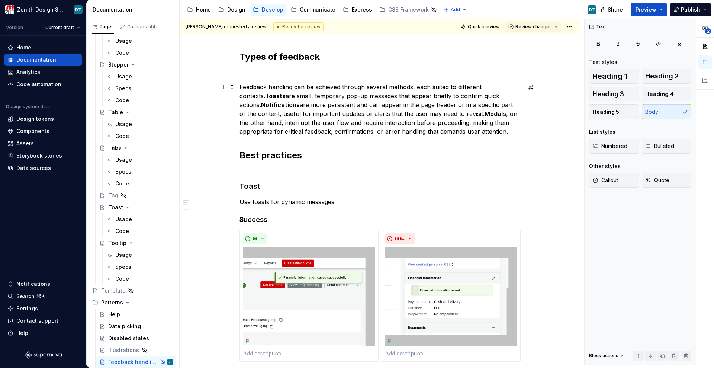
click at [415, 102] on p "Feedback handling can be achieved through several methods, each suited to diffe…" at bounding box center [379, 110] width 281 height 54
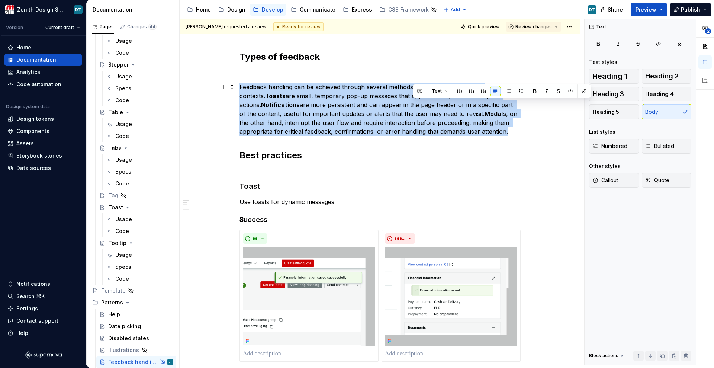
click at [415, 102] on p "Feedback handling can be achieved through several methods, each suited to diffe…" at bounding box center [379, 110] width 281 height 54
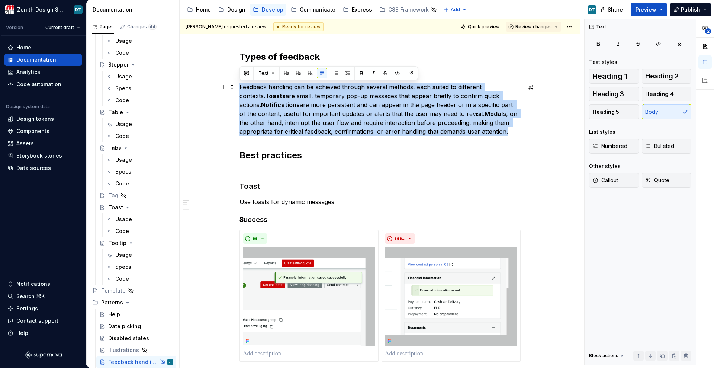
click at [390, 127] on p "Feedback handling can be achieved through several methods, each suited to diffe…" at bounding box center [379, 110] width 281 height 54
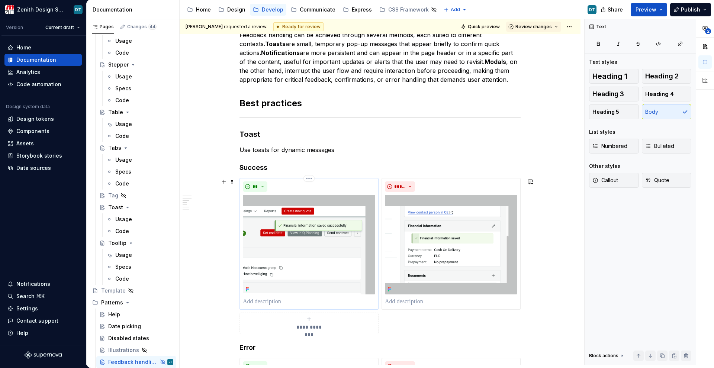
scroll to position [163, 0]
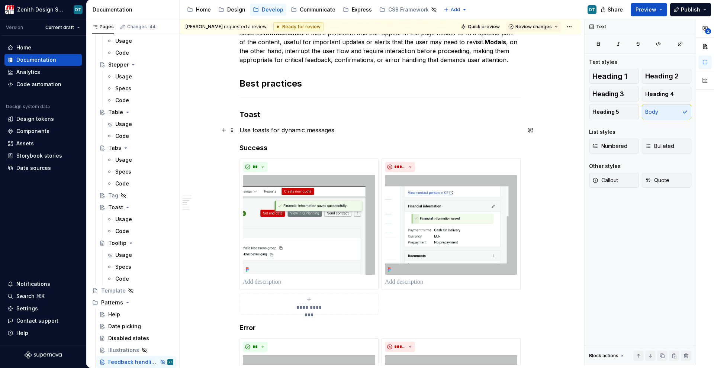
click at [297, 132] on p "Use toasts for dynamic messages" at bounding box center [379, 130] width 281 height 9
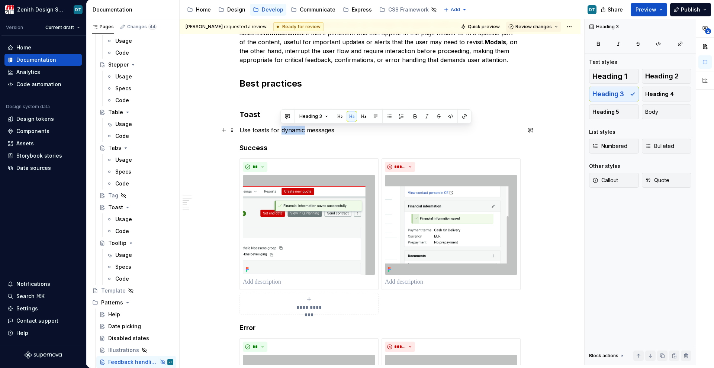
click at [297, 132] on p "Use toasts for dynamic messages" at bounding box center [379, 130] width 281 height 9
copy p "Use toasts for dynamic messages"
click at [266, 128] on p "Use toasts for dynamic messages" at bounding box center [379, 130] width 281 height 9
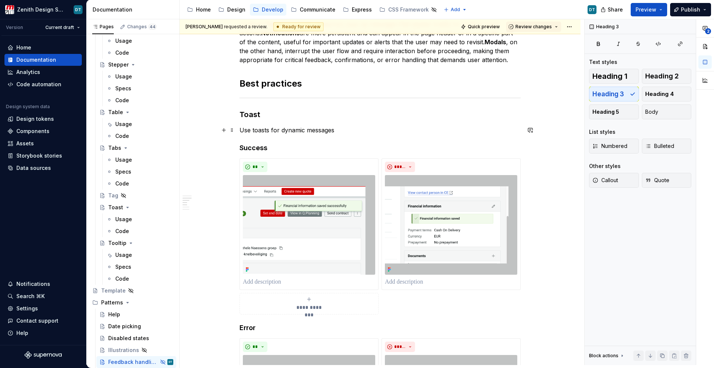
click at [271, 129] on p "Use toasts for dynamic messages" at bounding box center [379, 130] width 281 height 9
click at [316, 129] on p "Use toast notifications to for dynamic messages" at bounding box center [379, 130] width 281 height 9
click at [396, 132] on p "Use toast notifications to show dynamic messages" at bounding box center [379, 130] width 281 height 9
click at [481, 131] on p "Use toast notifications to show dynamic messages to the users such as informati…" at bounding box center [379, 130] width 281 height 9
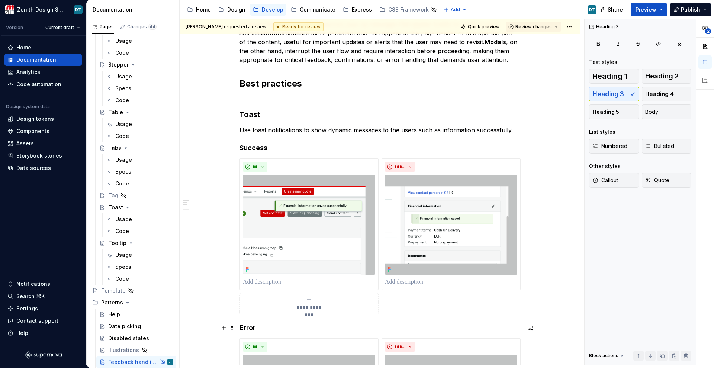
click at [481, 131] on p "Use toast notifications to show dynamic messages to the users such as informati…" at bounding box center [379, 130] width 281 height 9
click at [467, 128] on p "Use toast notifications to show dynamic messages to the users such as informati…" at bounding box center [379, 130] width 281 height 9
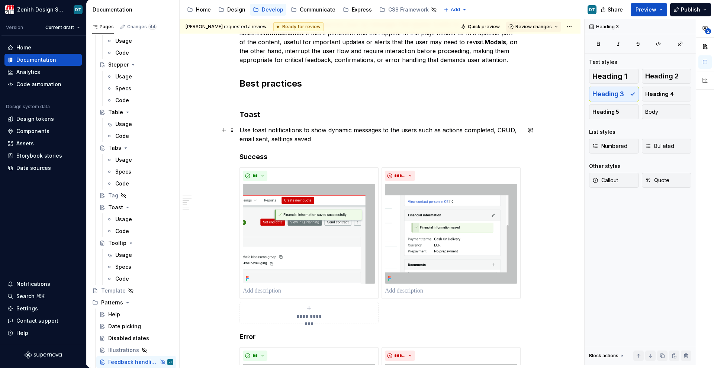
click at [390, 134] on p "Use toast notifications to show dynamic messages to the users such as actions c…" at bounding box center [379, 135] width 281 height 18
copy p "Use toast notifications to show dynamic messages to the users such as actions c…"
click at [264, 141] on p "Use toast notifications to show dynamic messages to the users such as actions c…" at bounding box center [379, 135] width 281 height 18
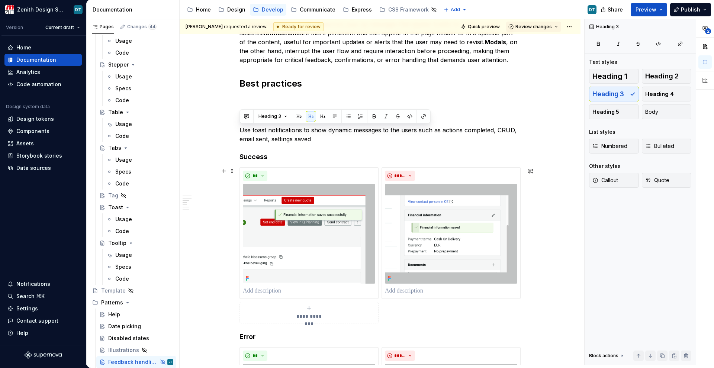
click at [264, 141] on p "Use toast notifications to show dynamic messages to the users such as actions c…" at bounding box center [379, 135] width 281 height 18
click at [264, 136] on p "Use toast notifications to show dynamic messages to the users such as actions c…" at bounding box center [379, 135] width 281 height 18
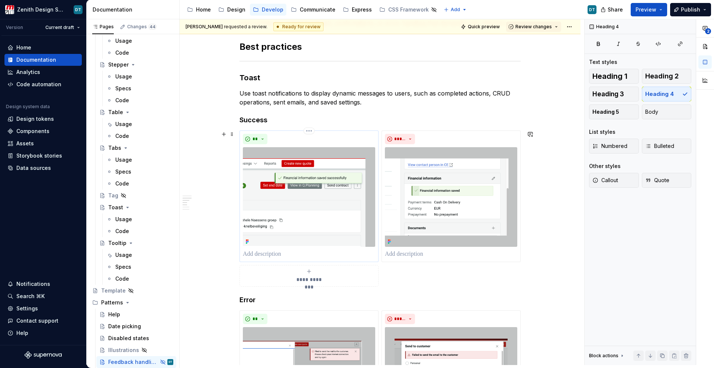
scroll to position [203, 0]
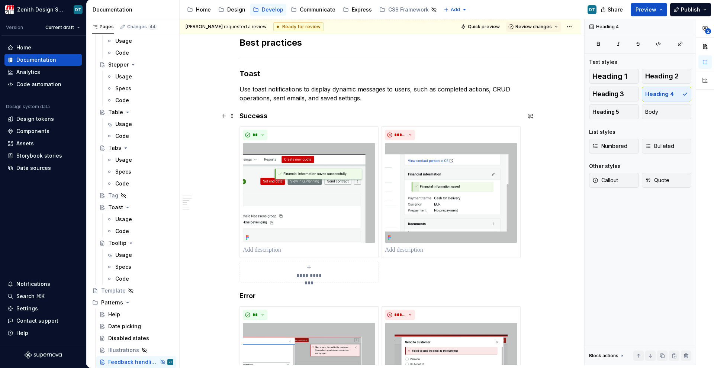
click at [315, 112] on h4 "Success" at bounding box center [379, 116] width 281 height 9
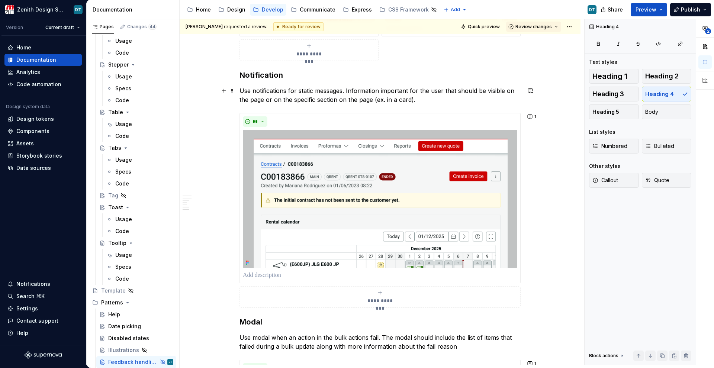
scroll to position [630, 0]
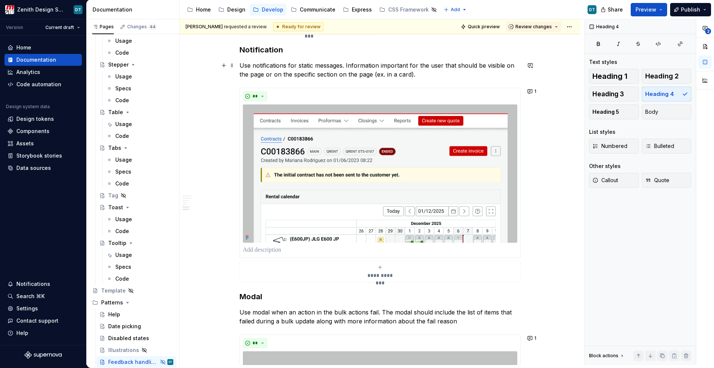
click at [307, 69] on p "Use notifications for static messages. Information important for the user that …" at bounding box center [379, 70] width 281 height 18
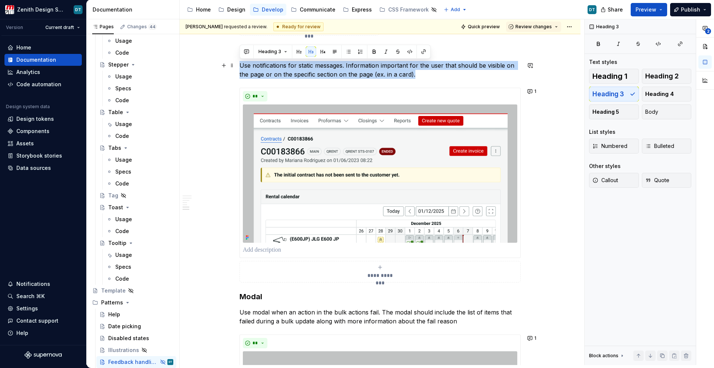
click at [307, 69] on p "Use notifications for static messages. Information important for the user that …" at bounding box center [379, 70] width 281 height 18
copy p "Use notifications for static messages. Information important for the user that …"
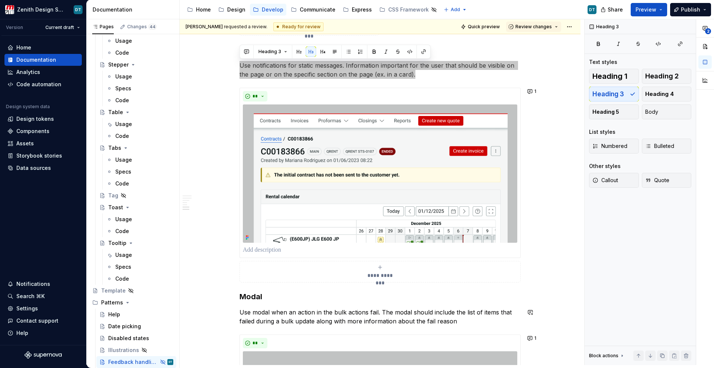
drag, startPoint x: 409, startPoint y: 365, endPoint x: 270, endPoint y: 73, distance: 323.7
click at [270, 73] on p "Use notifications for static messages. Information important for the user that …" at bounding box center [379, 70] width 281 height 18
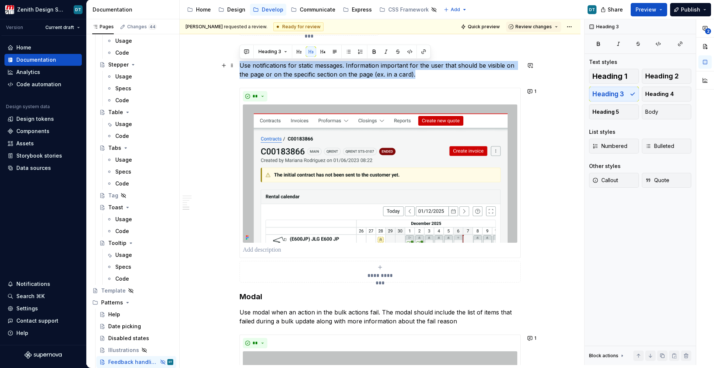
click at [270, 73] on p "Use notifications for static messages. Information important for the user that …" at bounding box center [379, 70] width 281 height 18
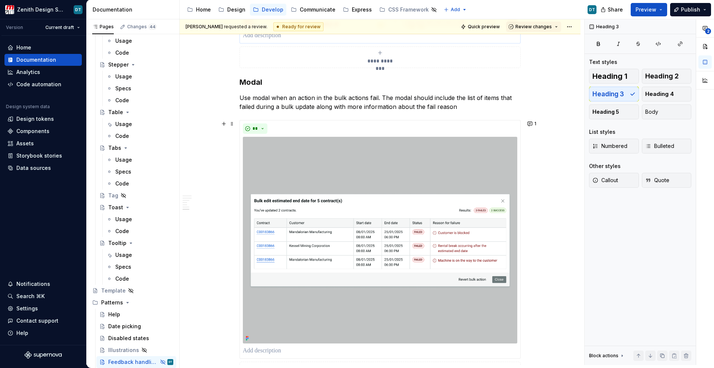
scroll to position [850, 0]
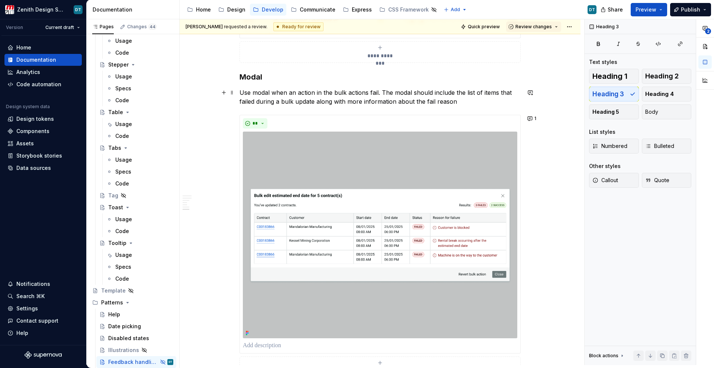
click at [301, 91] on p "Use modal when an action in the bulk actions fail. The modal should include the…" at bounding box center [379, 97] width 281 height 18
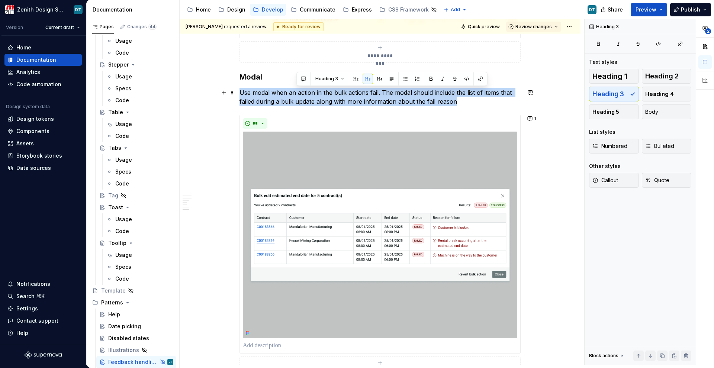
click at [301, 91] on p "Use modal when an action in the bulk actions fail. The modal should include the…" at bounding box center [379, 97] width 281 height 18
copy p "Use modal when an action in the bulk actions fail. The modal should include the…"
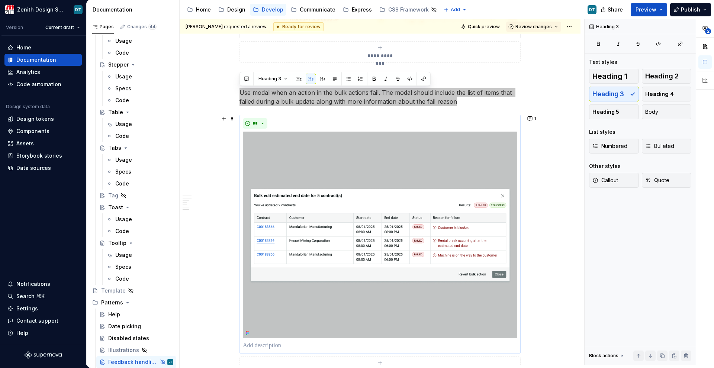
click at [290, 99] on p "Use modal when an action in the bulk actions fail. The modal should include the…" at bounding box center [379, 97] width 281 height 18
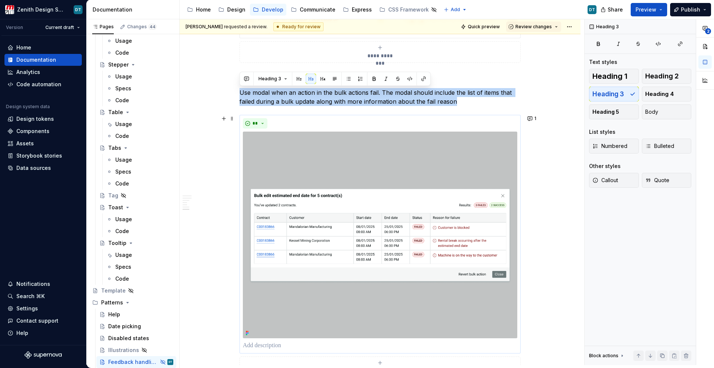
click at [290, 99] on p "Use modal when an action in the bulk actions fail. The modal should include the…" at bounding box center [379, 97] width 281 height 18
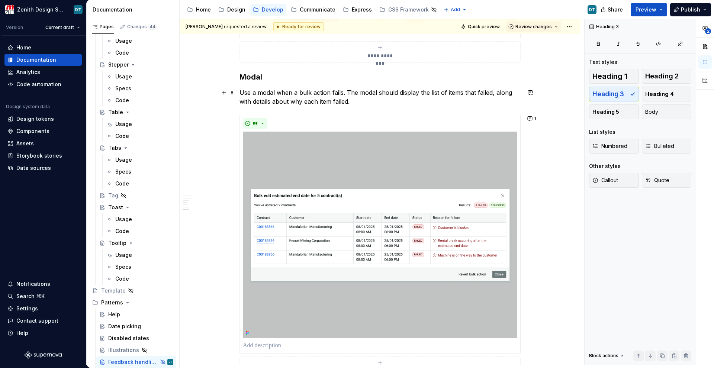
click at [287, 103] on p "Use a modal when a bulk action fails. The modal should display the list of item…" at bounding box center [379, 97] width 281 height 18
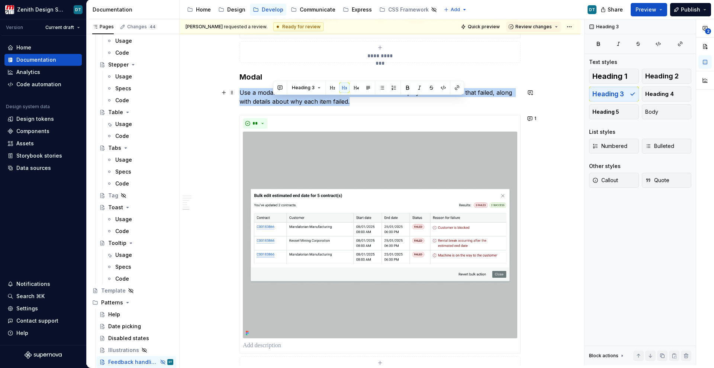
click at [287, 103] on p "Use a modal when a bulk action fails. The modal should display the list of item…" at bounding box center [379, 97] width 281 height 18
click at [364, 103] on p "Use a modal when a bulk action fails. The modal should display the list of item…" at bounding box center [379, 97] width 281 height 18
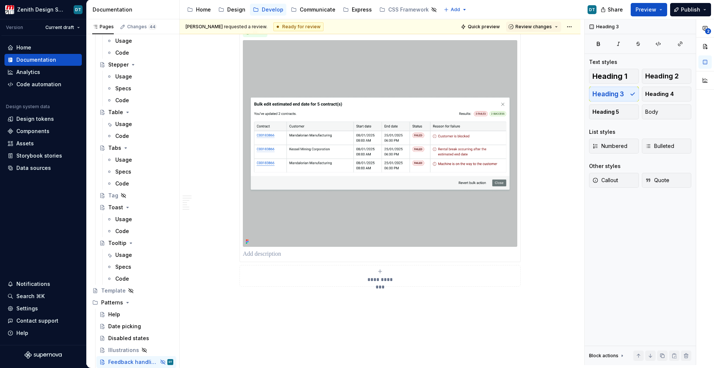
scroll to position [843, 0]
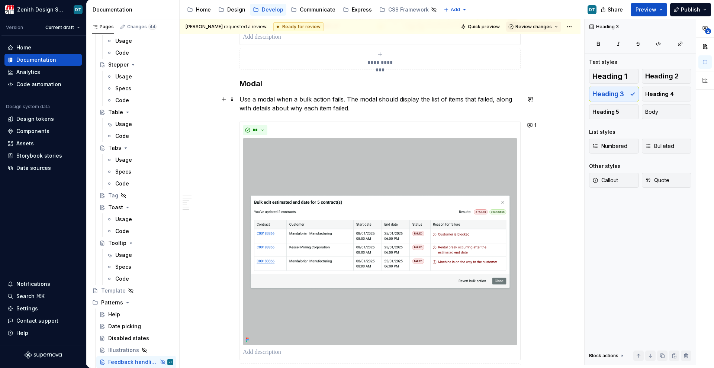
click at [266, 109] on p "Use a modal when a bulk action fails. The modal should display the list of item…" at bounding box center [379, 104] width 281 height 18
click at [272, 109] on p "Use a modal when a bulk action fails. The modal should display the list of item…" at bounding box center [379, 104] width 281 height 18
click at [357, 105] on p "Use a modal when a bulk action fails. The modal should display the list of item…" at bounding box center [379, 104] width 281 height 18
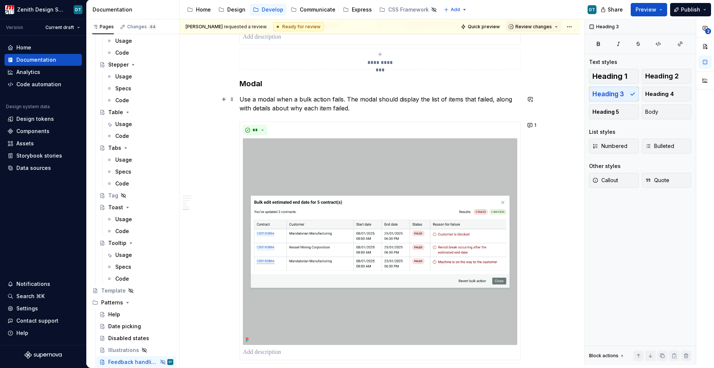
click at [274, 105] on p "Use a modal when a bulk action fails. The modal should display the list of item…" at bounding box center [379, 104] width 281 height 18
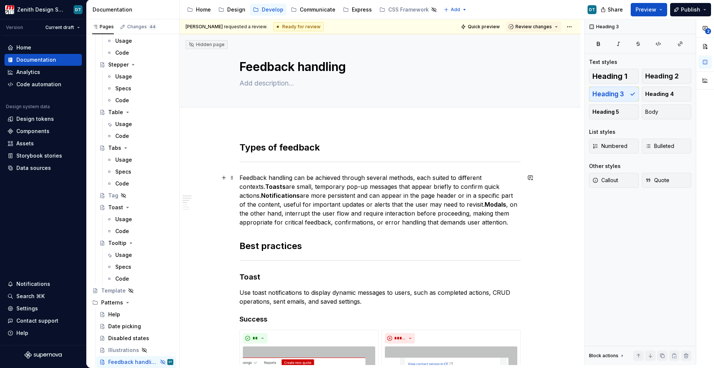
scroll to position [0, 0]
click at [554, 26] on button "Review changes" at bounding box center [533, 27] width 55 height 10
click at [544, 67] on div "Submit feedback to be addressed." at bounding box center [560, 67] width 77 height 6
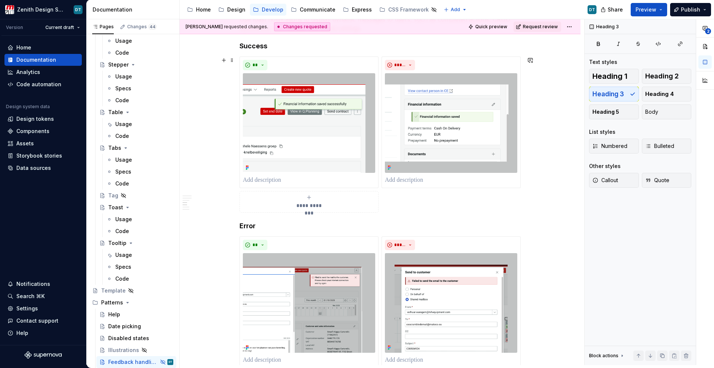
scroll to position [312, 0]
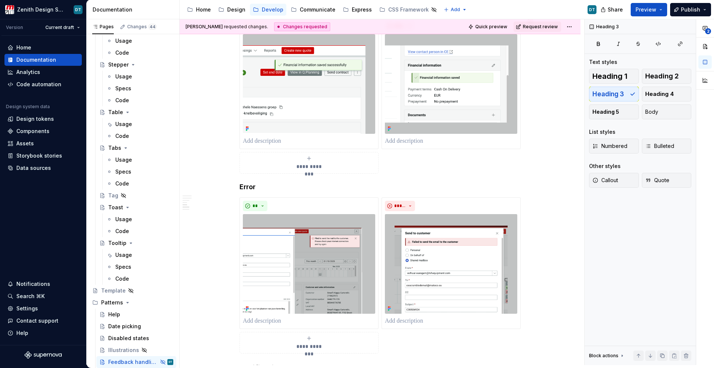
type textarea "*"
